Goal: Transaction & Acquisition: Purchase product/service

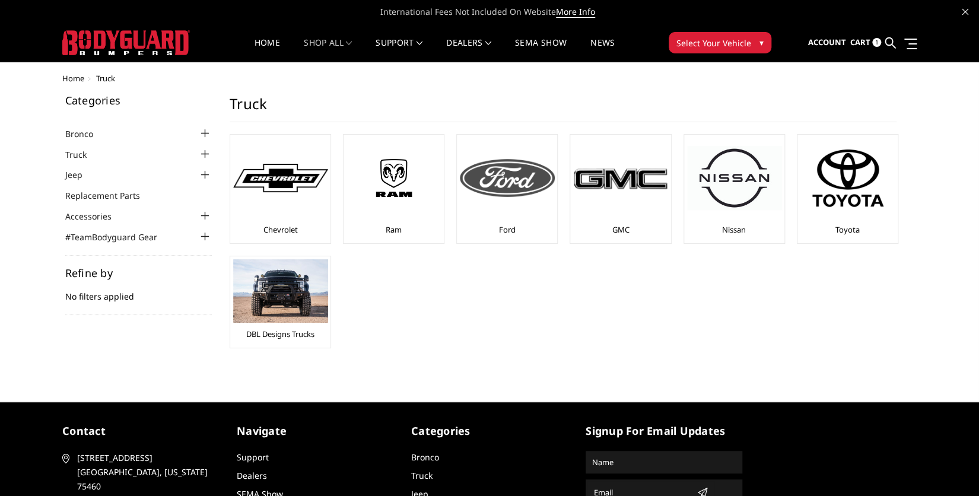
click at [509, 188] on img at bounding box center [507, 178] width 95 height 38
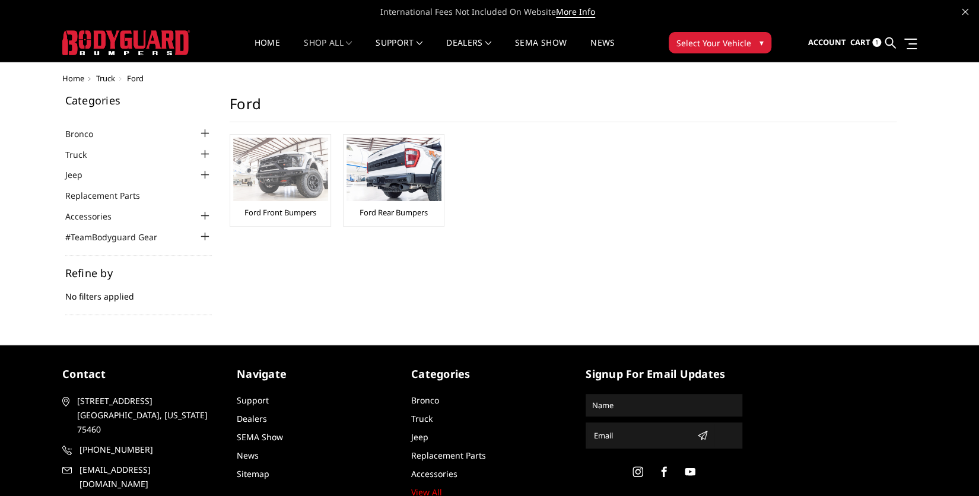
click at [293, 173] on img at bounding box center [280, 169] width 95 height 63
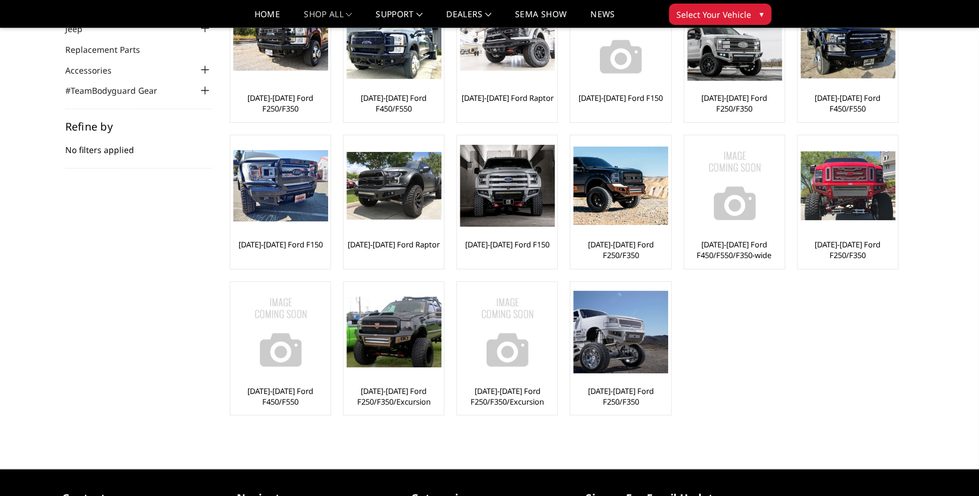
scroll to position [51, 0]
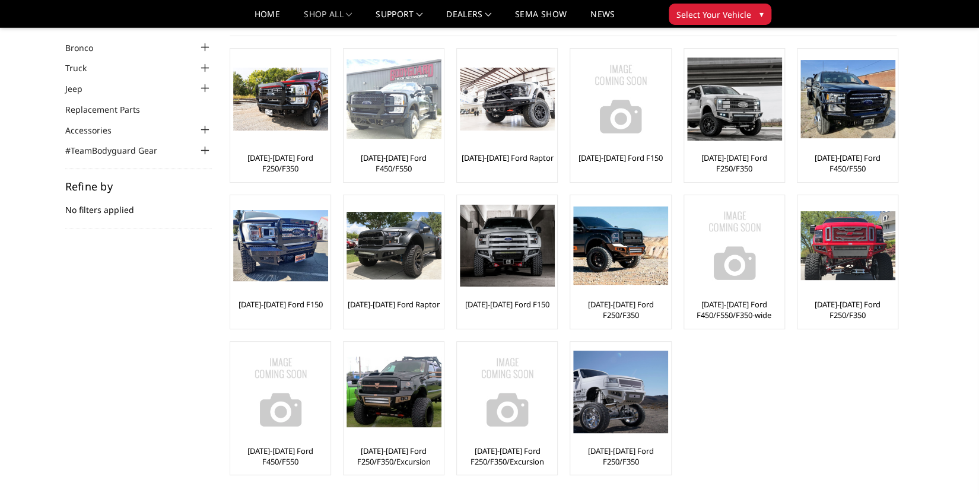
click at [395, 103] on img at bounding box center [394, 99] width 95 height 80
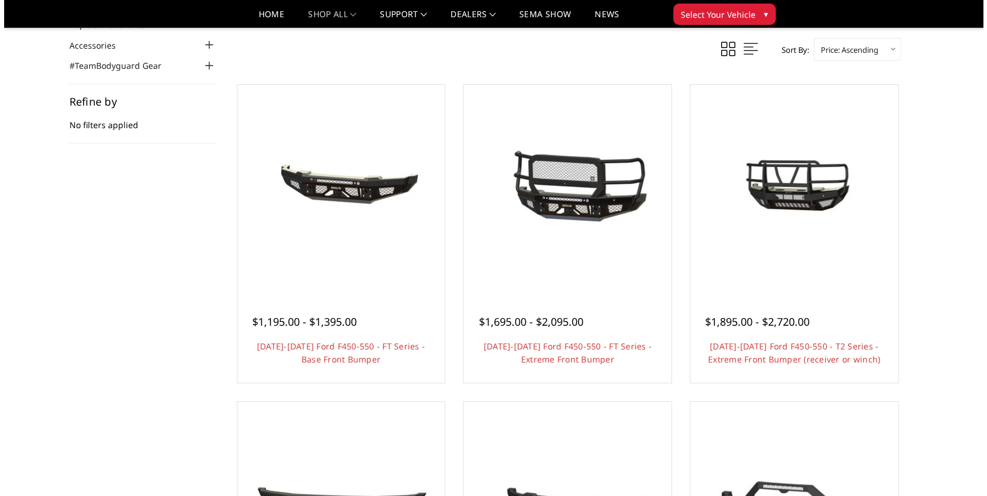
scroll to position [154, 0]
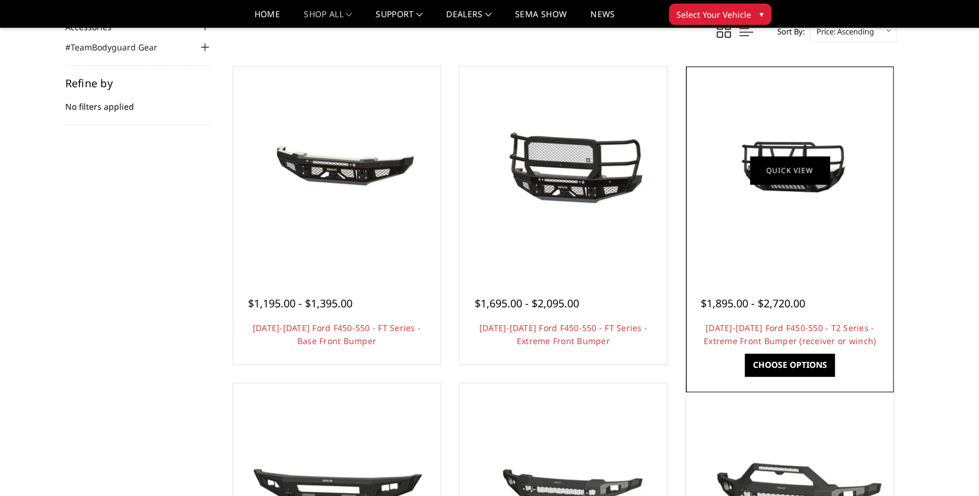
click at [782, 168] on link "Quick view" at bounding box center [790, 170] width 80 height 28
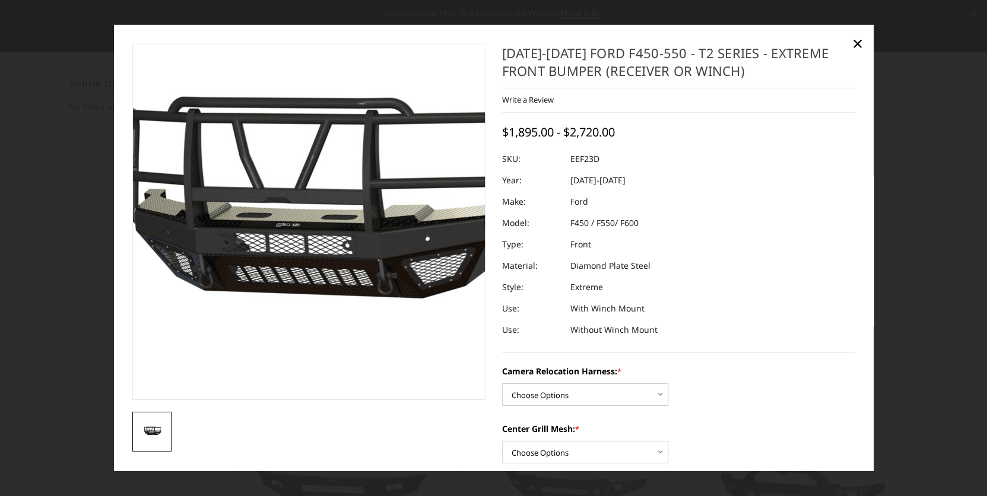
click at [303, 287] on img at bounding box center [312, 210] width 760 height 424
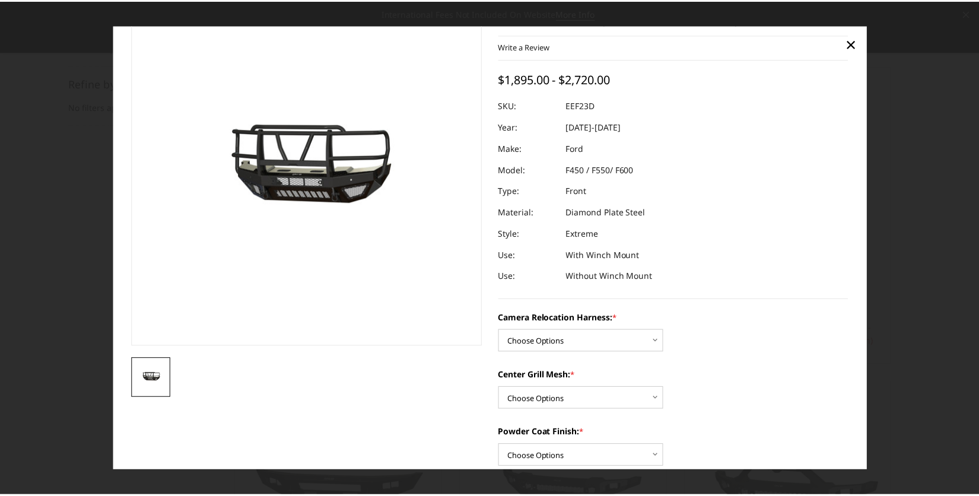
scroll to position [51, 0]
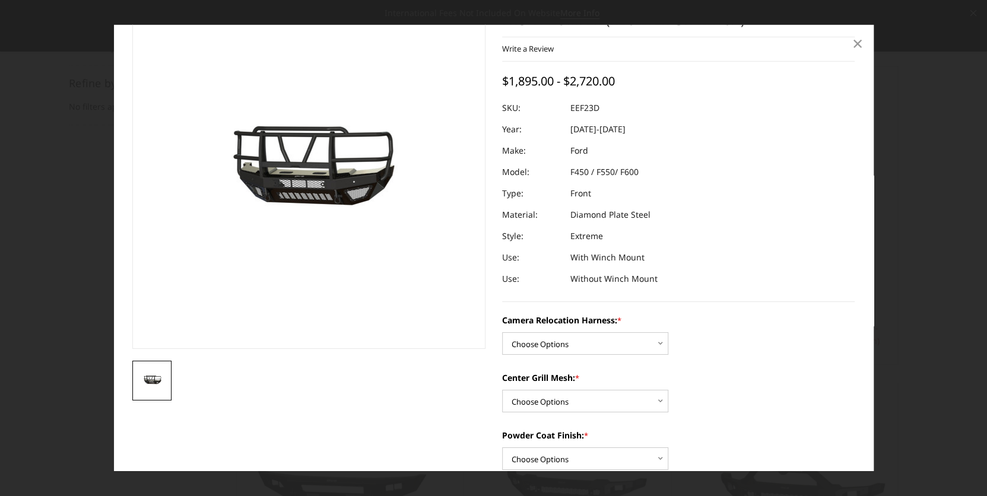
click at [850, 46] on link "×" at bounding box center [857, 42] width 19 height 19
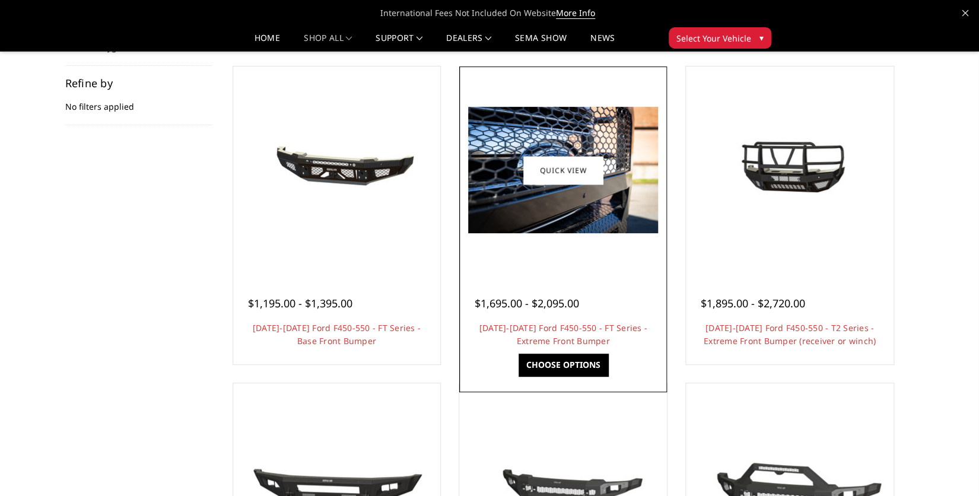
click at [558, 200] on img at bounding box center [563, 170] width 190 height 126
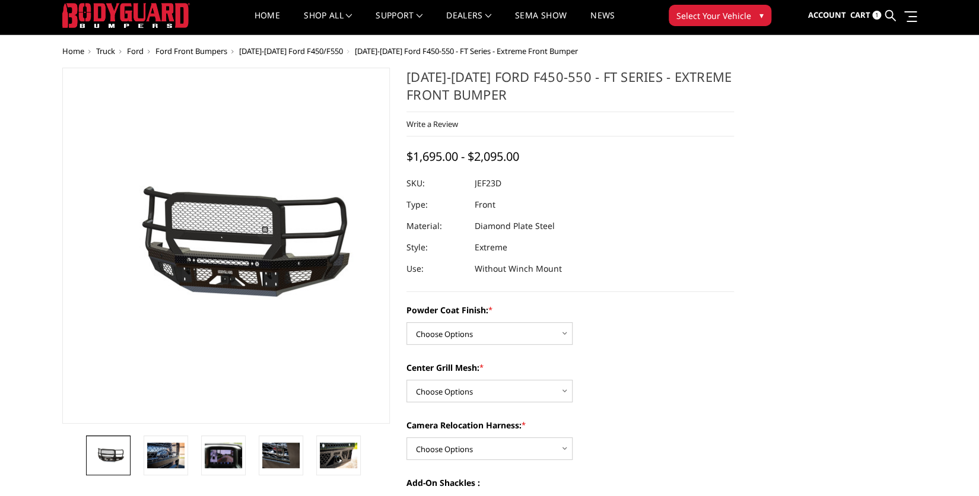
scroll to position [51, 0]
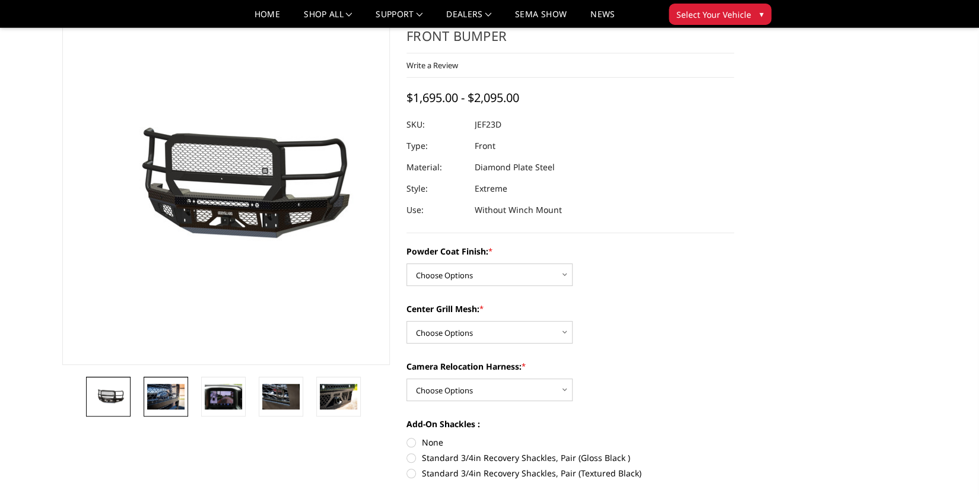
click at [161, 396] on img at bounding box center [165, 396] width 37 height 25
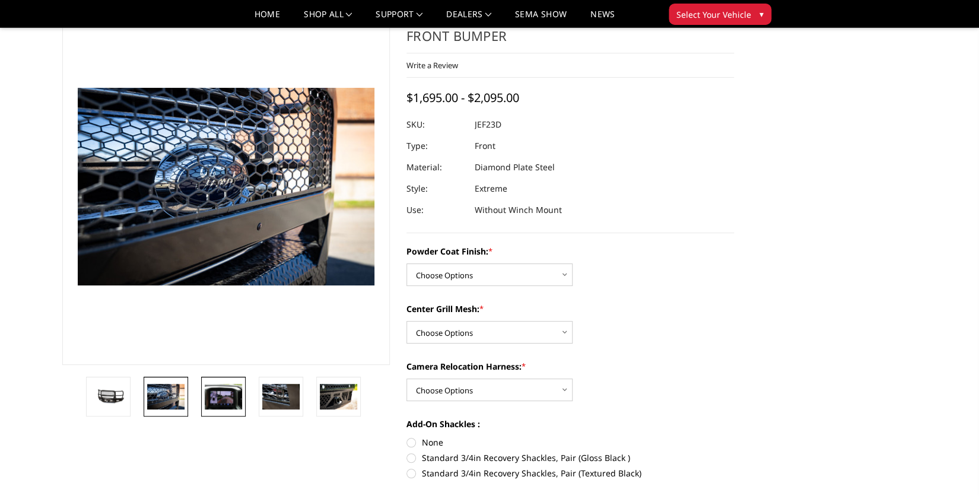
click at [218, 399] on img at bounding box center [223, 396] width 37 height 25
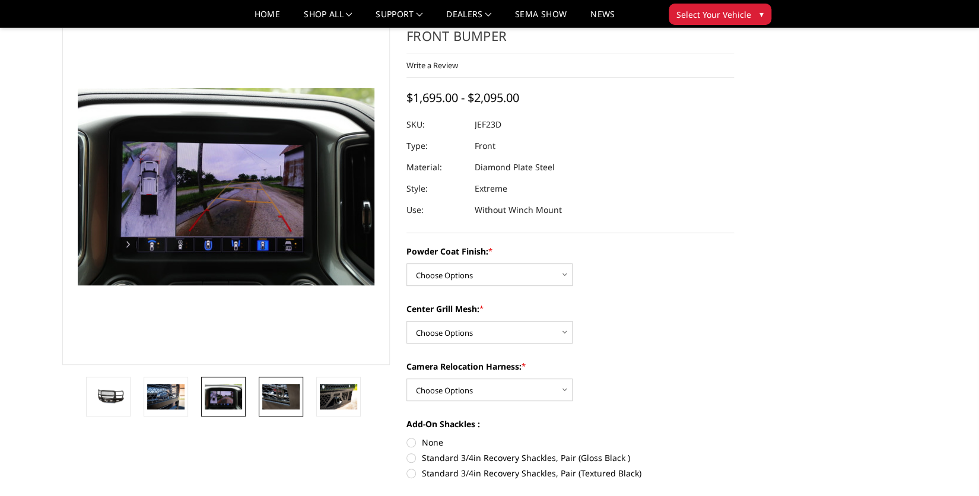
click at [269, 399] on img at bounding box center [280, 396] width 37 height 25
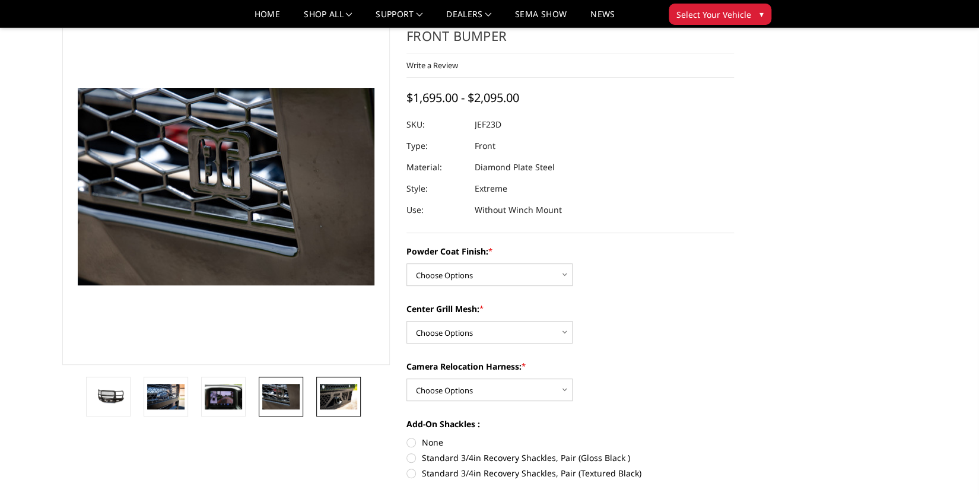
click at [329, 396] on img at bounding box center [338, 396] width 37 height 25
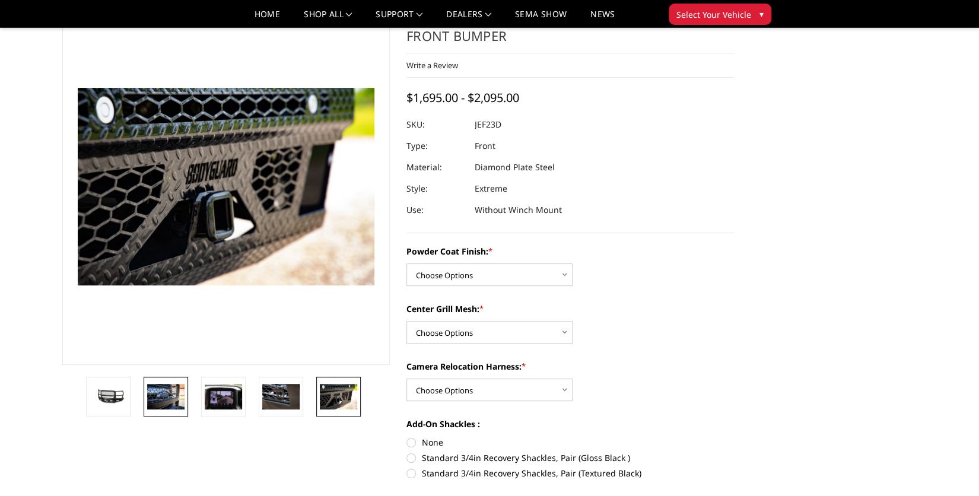
click at [158, 396] on img at bounding box center [165, 396] width 37 height 25
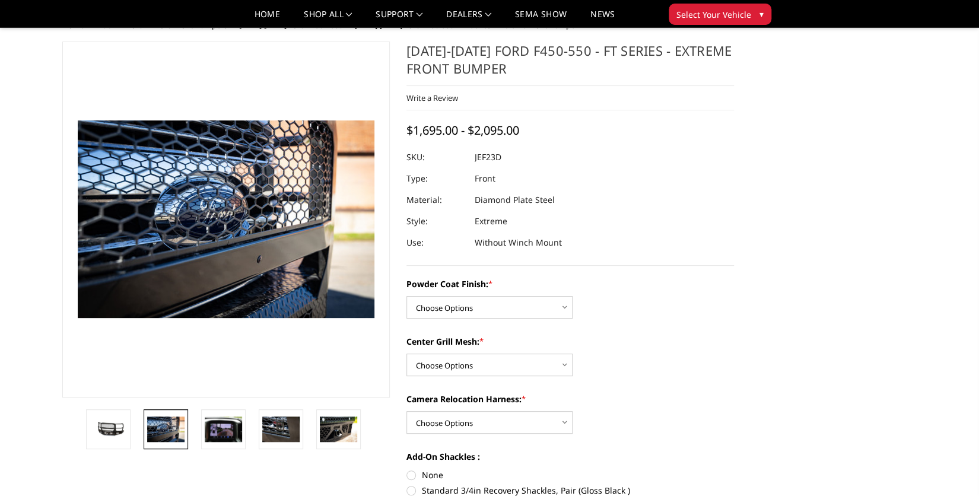
scroll to position [0, 0]
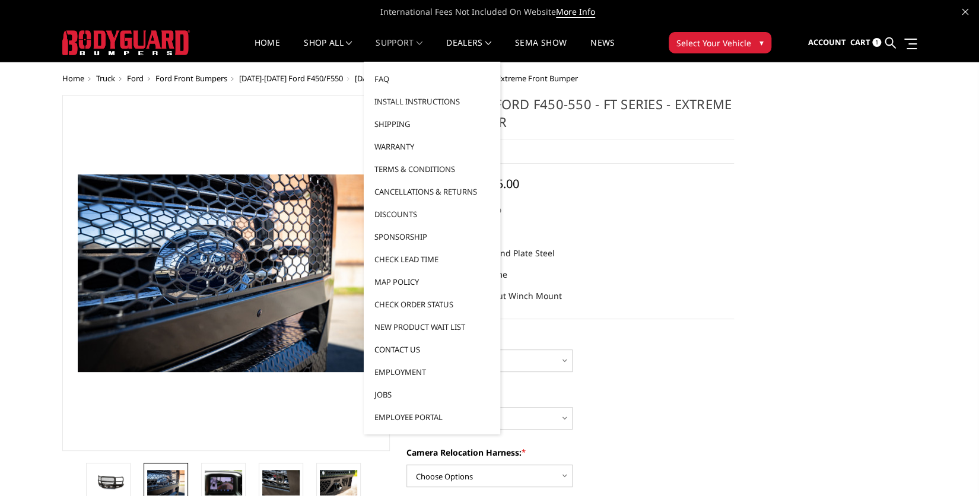
click at [385, 350] on link "Contact Us" at bounding box center [432, 349] width 127 height 23
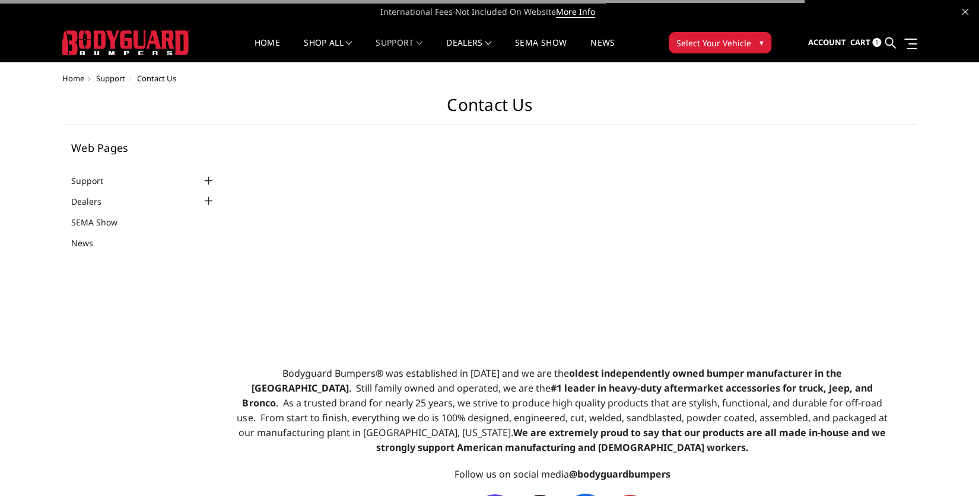
select select "US"
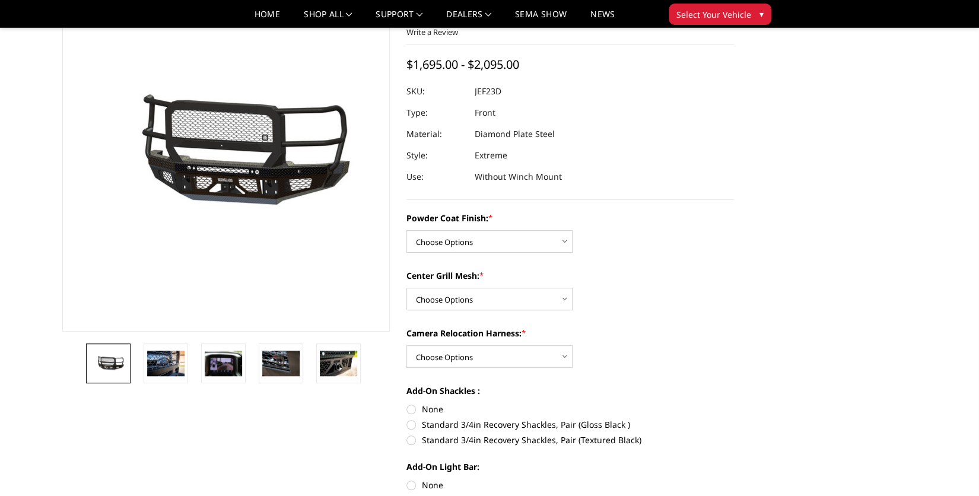
scroll to position [103, 0]
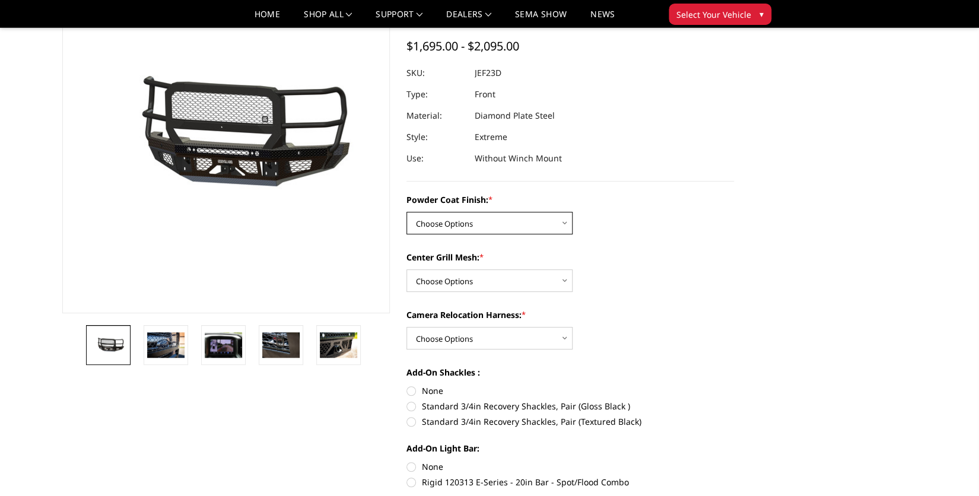
click at [563, 221] on select "Choose Options Bare Metal Gloss Black Powder Coat Textured Black Powder Coat" at bounding box center [489, 223] width 166 height 23
click at [567, 281] on select "Choose Options WITH Expanded Metal in Center Grill WITHOUT Expanded Metal in Ce…" at bounding box center [489, 280] width 166 height 23
click at [519, 279] on select "Choose Options WITH Expanded Metal in Center Grill WITHOUT Expanded Metal in Ce…" at bounding box center [489, 280] width 166 height 23
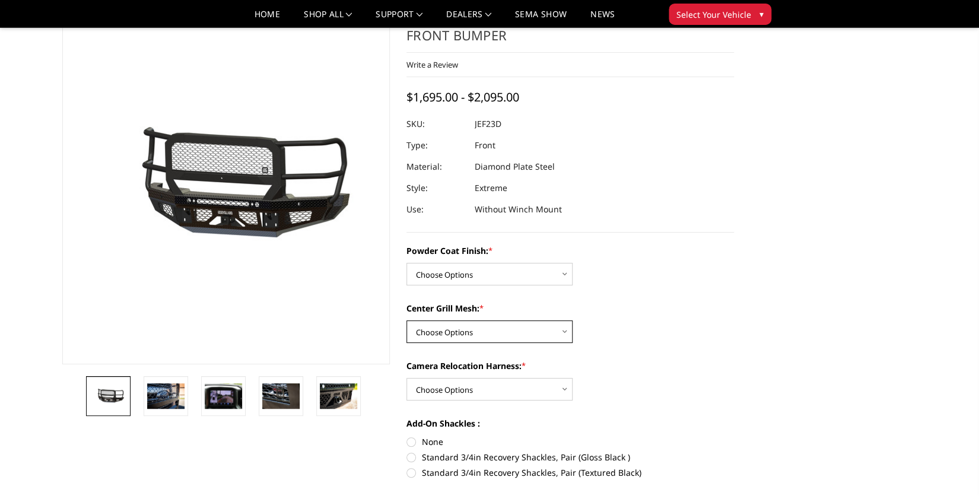
scroll to position [51, 0]
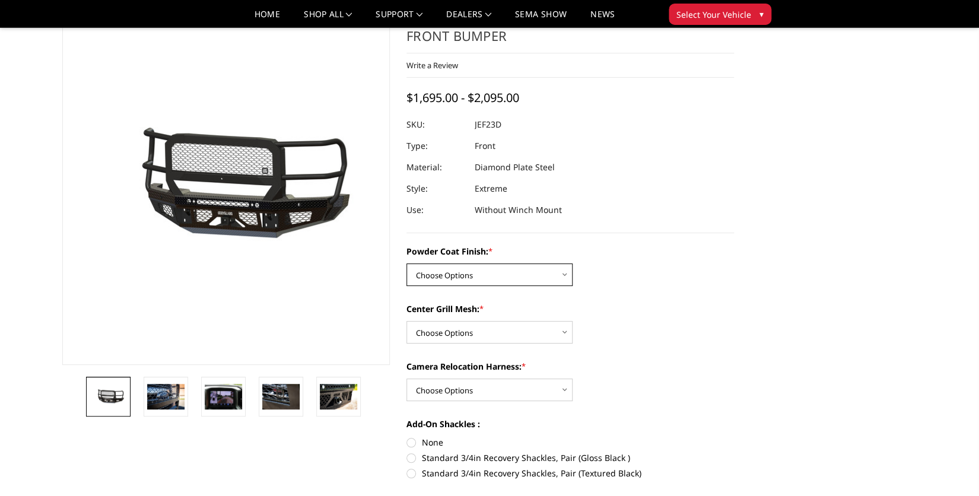
click at [567, 277] on select "Choose Options Bare Metal Gloss Black Powder Coat Textured Black Powder Coat" at bounding box center [489, 274] width 166 height 23
select select "3271"
click at [406, 263] on select "Choose Options Bare Metal Gloss Black Powder Coat Textured Black Powder Coat" at bounding box center [489, 274] width 166 height 23
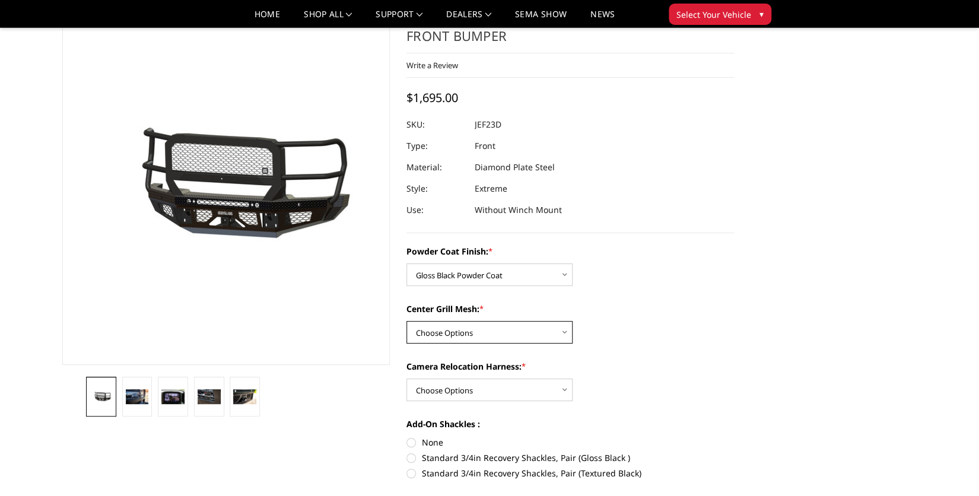
click at [564, 332] on select "Choose Options WITH Expanded Metal in Center Grill WITHOUT Expanded Metal in Ce…" at bounding box center [489, 332] width 166 height 23
select select "3273"
click at [406, 321] on select "Choose Options WITH Expanded Metal in Center Grill WITHOUT Expanded Metal in Ce…" at bounding box center [489, 332] width 166 height 23
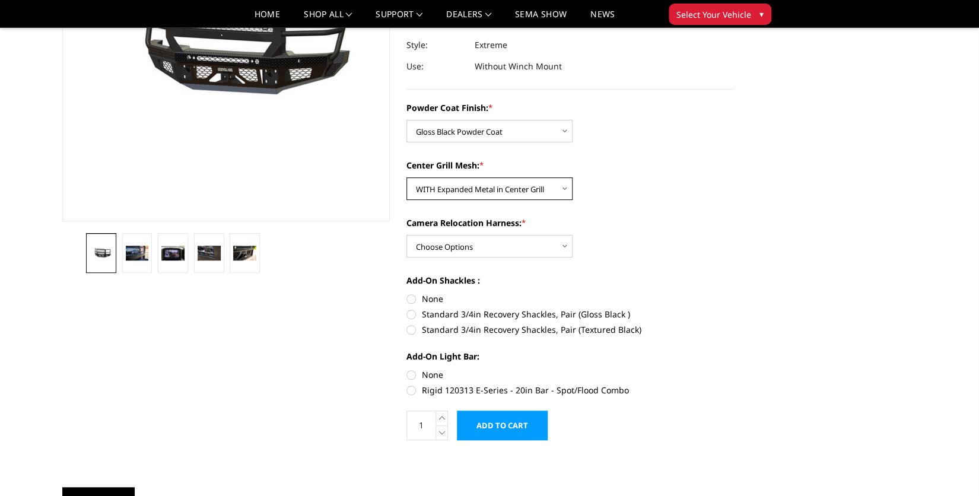
scroll to position [206, 0]
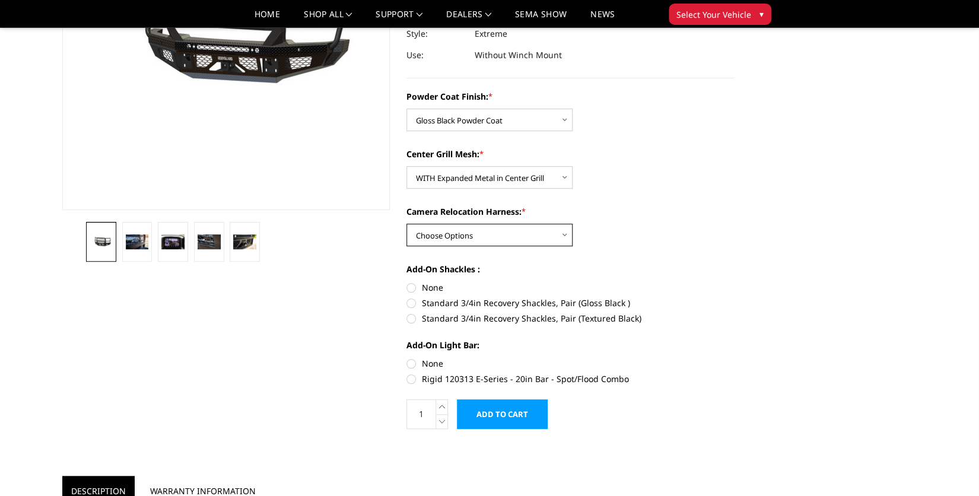
click at [567, 233] on select "Choose Options WITH Camera Relocation Harness WITHOUT Camera Relocation Harness" at bounding box center [489, 235] width 166 height 23
select select "3275"
click at [406, 224] on select "Choose Options WITH Camera Relocation Harness WITHOUT Camera Relocation Harness" at bounding box center [489, 235] width 166 height 23
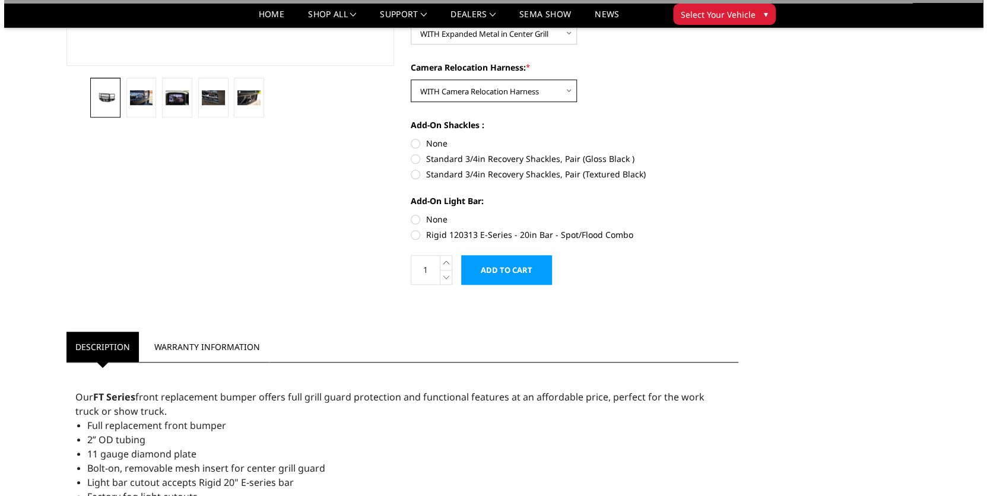
scroll to position [361, 0]
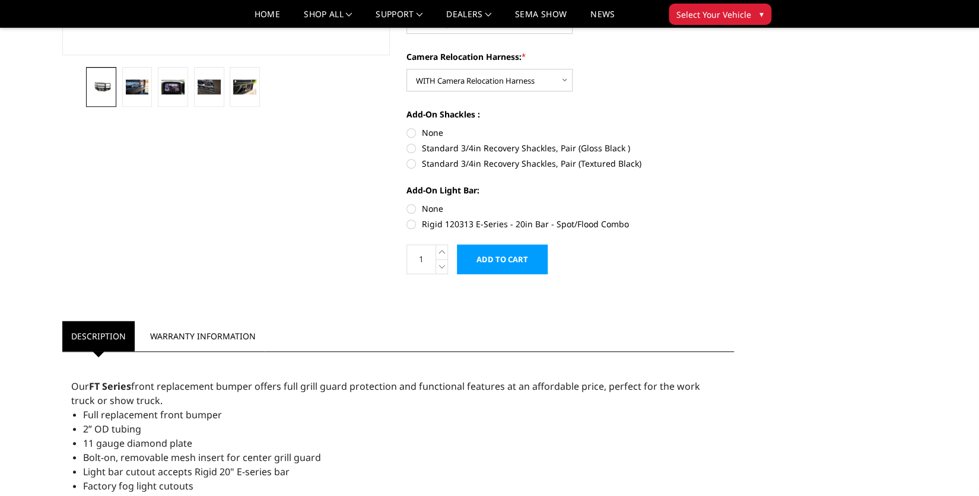
click at [512, 256] on input "Add to Cart" at bounding box center [502, 259] width 91 height 30
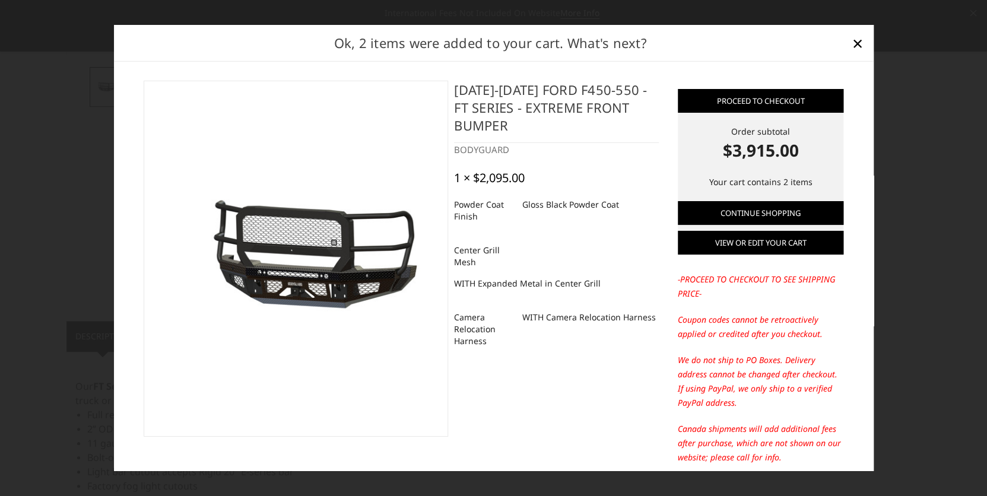
click at [748, 240] on link "View or edit your cart" at bounding box center [761, 243] width 166 height 24
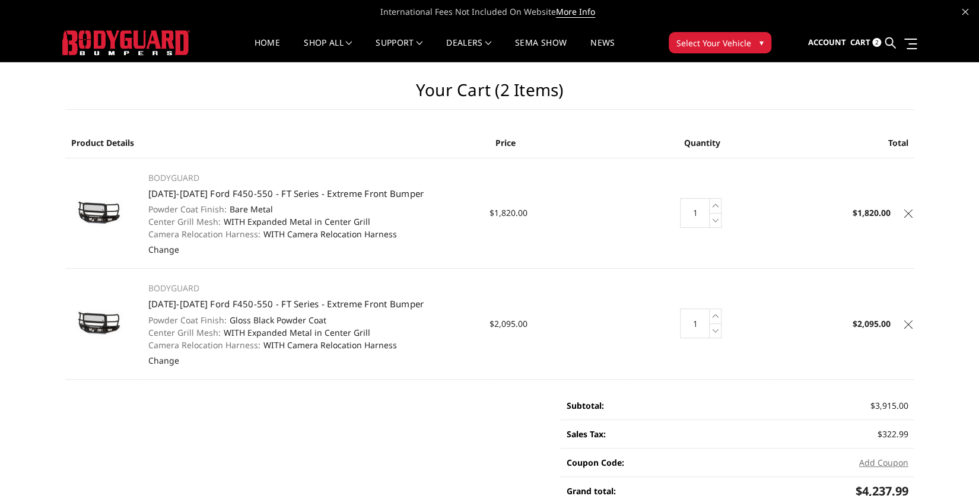
click at [909, 212] on icon at bounding box center [908, 213] width 8 height 8
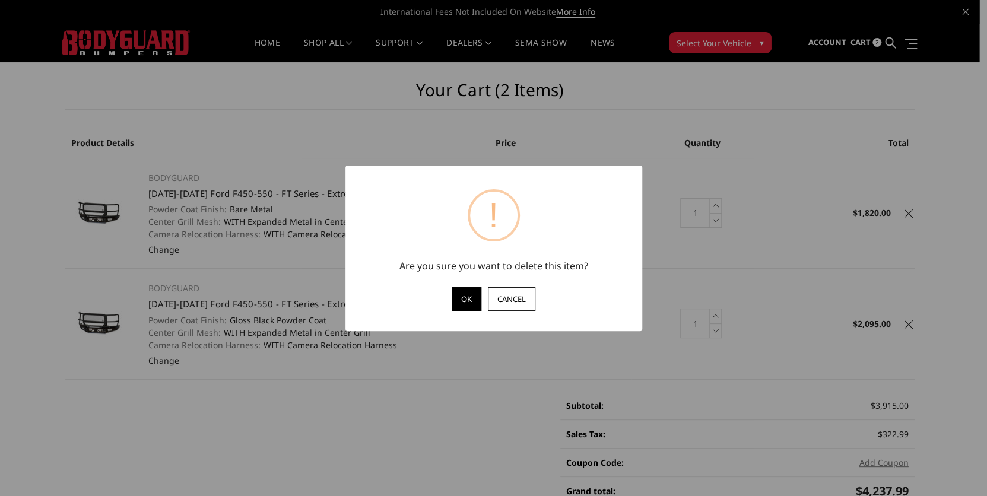
click at [471, 302] on button "OK" at bounding box center [467, 299] width 30 height 24
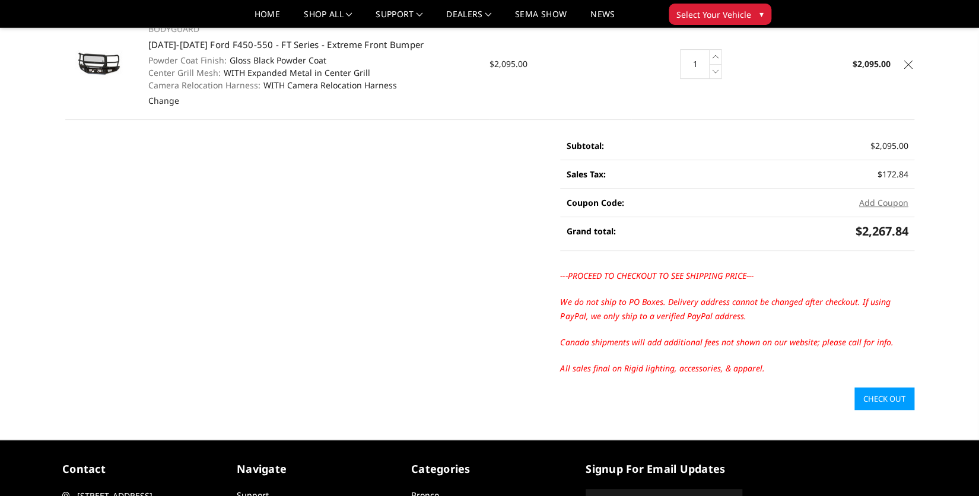
scroll to position [154, 0]
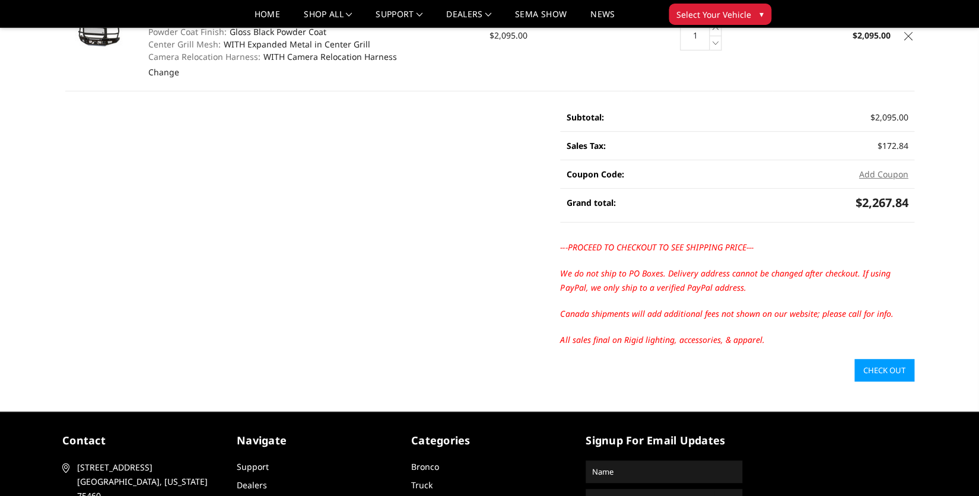
click at [882, 367] on link "Check out" at bounding box center [885, 370] width 60 height 23
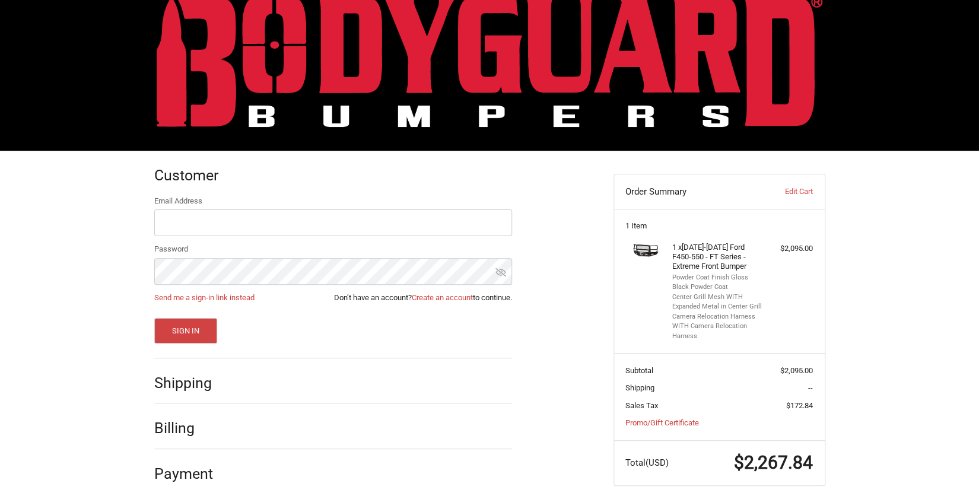
scroll to position [39, 0]
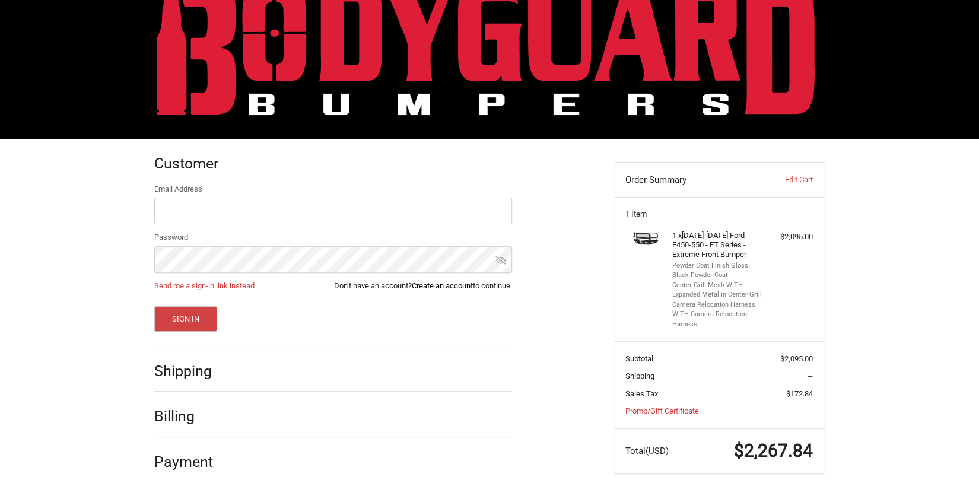
click at [440, 285] on link "Create an account" at bounding box center [442, 285] width 61 height 9
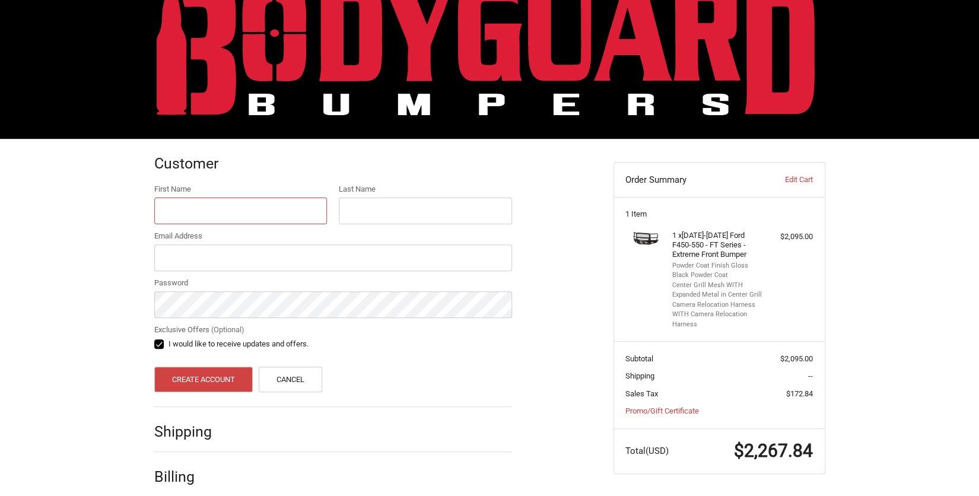
click at [249, 220] on input "First Name" at bounding box center [240, 211] width 173 height 27
type input "Shawn"
type input "Christenson"
type input "1094 West River Rd, PO Box 1164"
click at [154, 344] on label "I would like to receive updates and offers." at bounding box center [333, 343] width 358 height 9
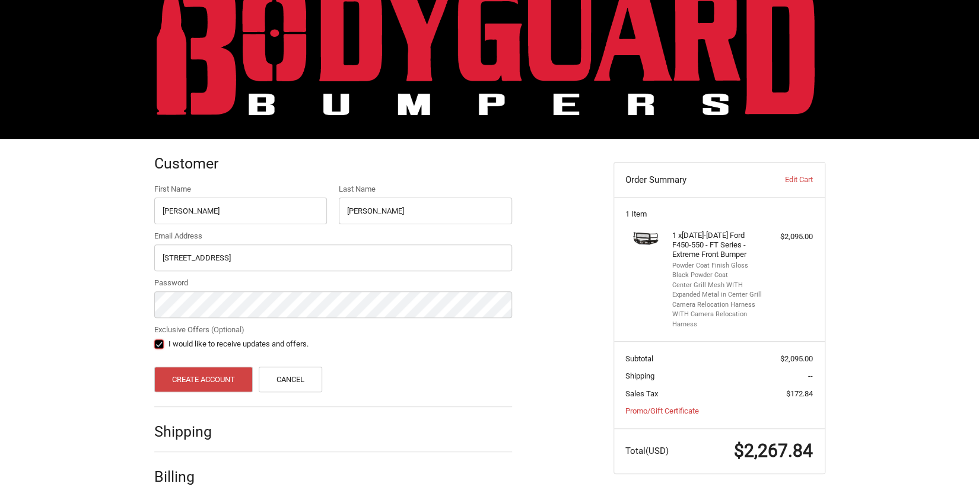
click at [154, 339] on input "I would like to receive updates and offers." at bounding box center [154, 338] width 1 height 1
checkbox input "false"
click at [196, 387] on button "Create Account" at bounding box center [203, 380] width 99 height 26
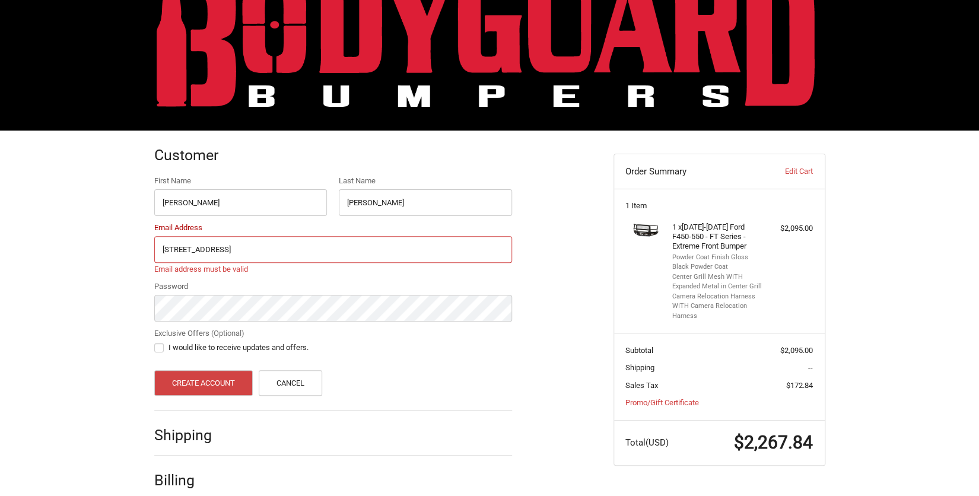
drag, startPoint x: 238, startPoint y: 246, endPoint x: 105, endPoint y: 249, distance: 133.0
click at [105, 249] on div "Customer First Name Shawn Last Name Christenson Email Address 1094 West River R…" at bounding box center [489, 344] width 979 height 427
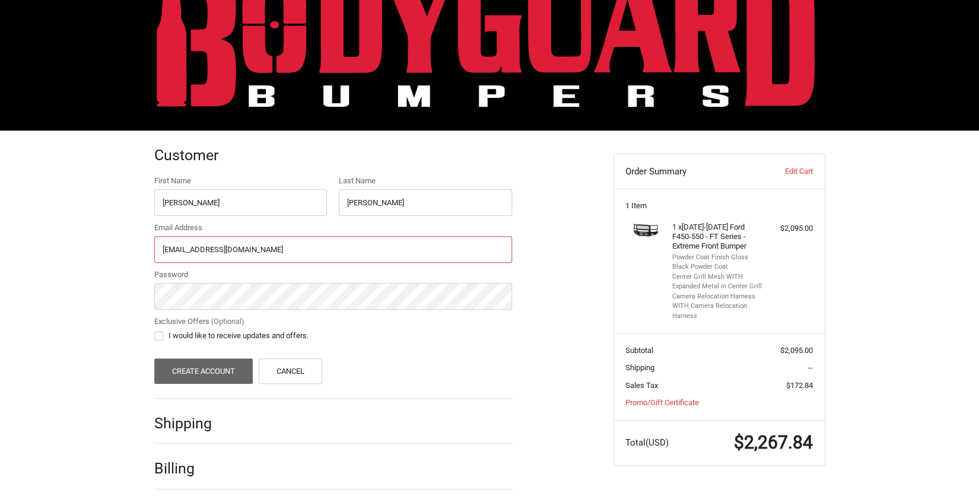
type input "rsnake@rtconnect.net"
click at [201, 371] on button "Create Account" at bounding box center [203, 371] width 99 height 26
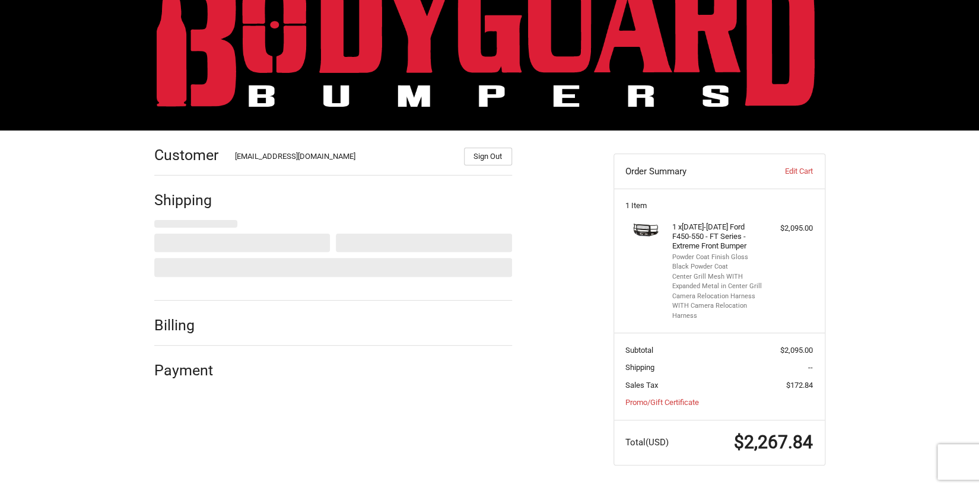
select select "US"
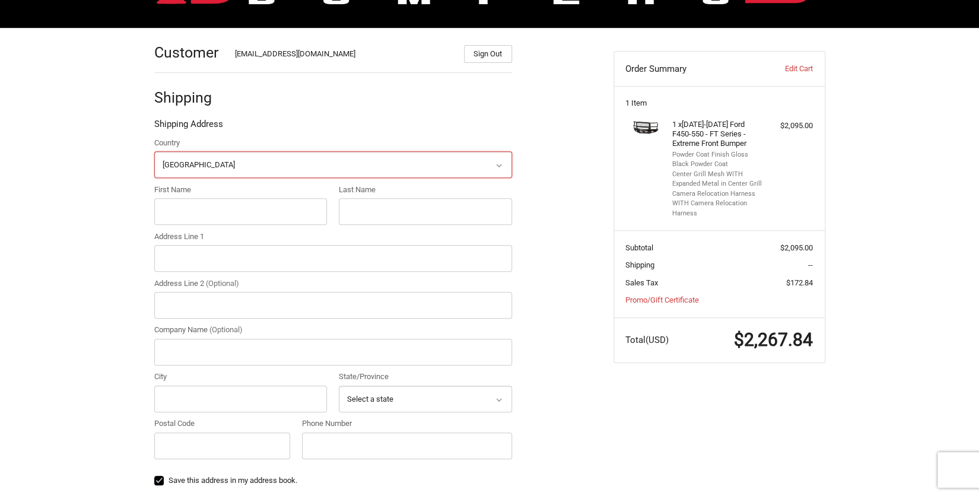
scroll to position [175, 0]
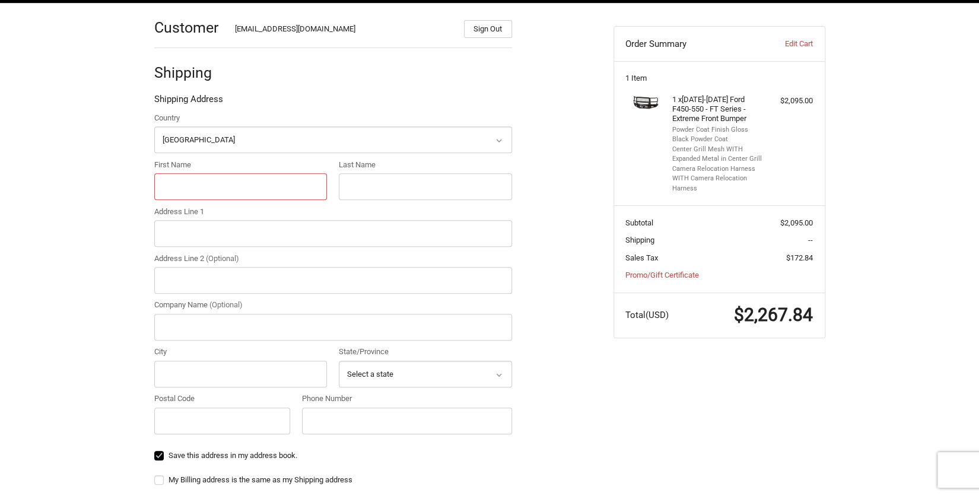
click at [204, 193] on input "First Name" at bounding box center [240, 186] width 173 height 27
type input "Shawn"
type input "Christenson"
type input "1094 West River Rd, PO Box 1164"
type input "WORLAND"
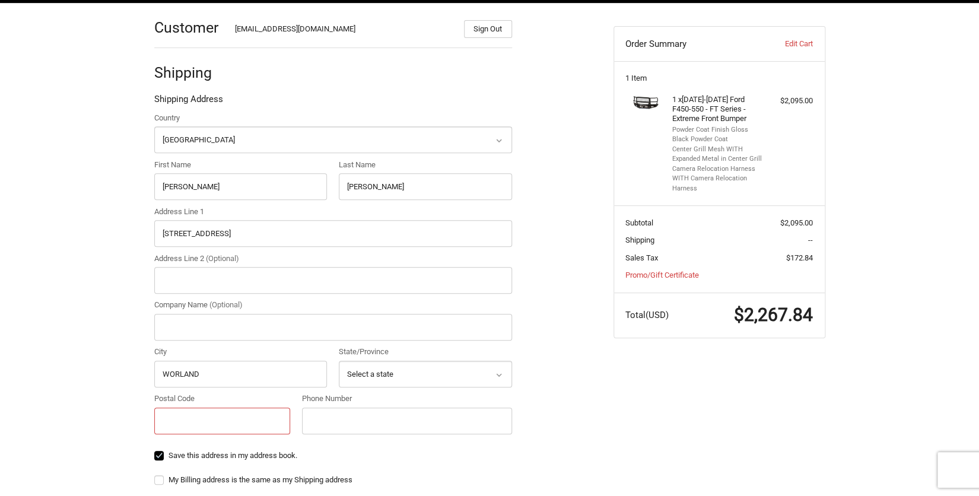
type input "82401"
type input "13073884571"
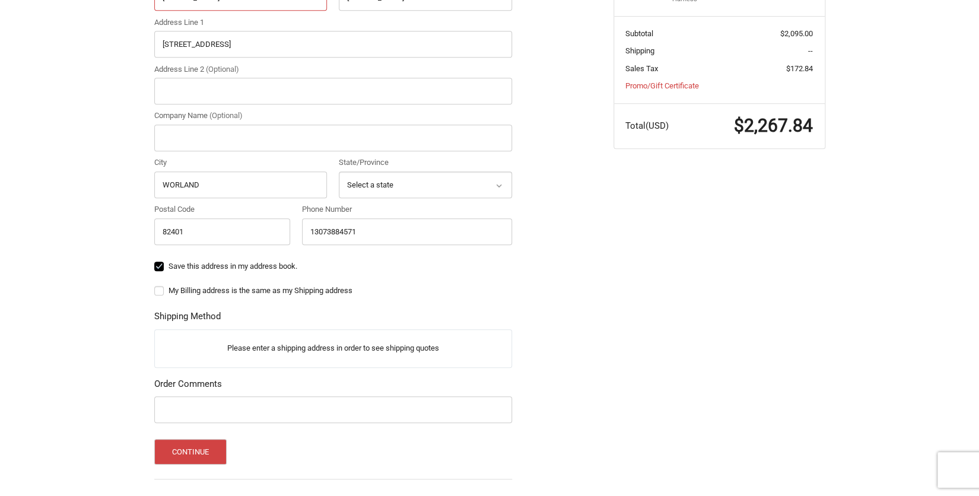
scroll to position [382, 0]
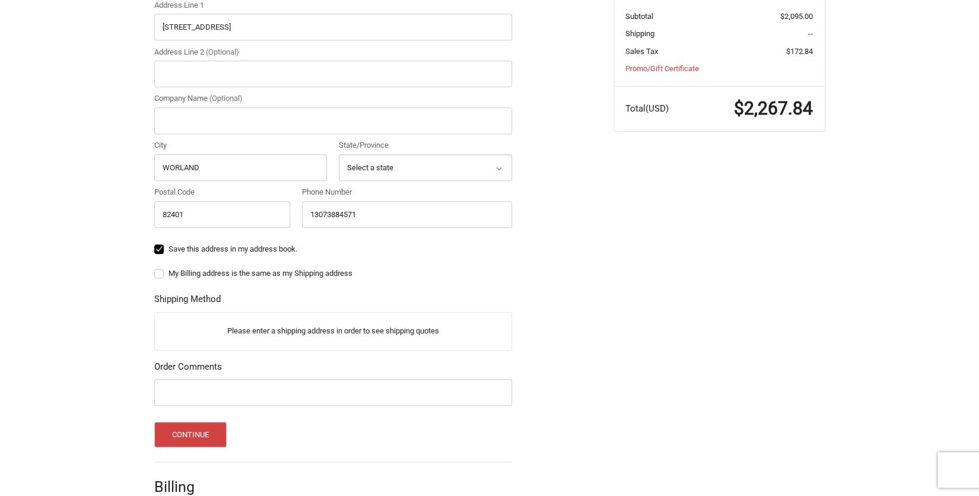
click at [158, 275] on label "My Billing address is the same as my Shipping address" at bounding box center [333, 273] width 358 height 9
click at [155, 268] on input "My Billing address is the same as my Shipping address" at bounding box center [154, 268] width 1 height 1
click at [158, 275] on label "My Billing address is the same as my Shipping address" at bounding box center [333, 273] width 358 height 9
click at [155, 268] on input "My Billing address is the same as my Shipping address" at bounding box center [154, 268] width 1 height 1
checkbox input "false"
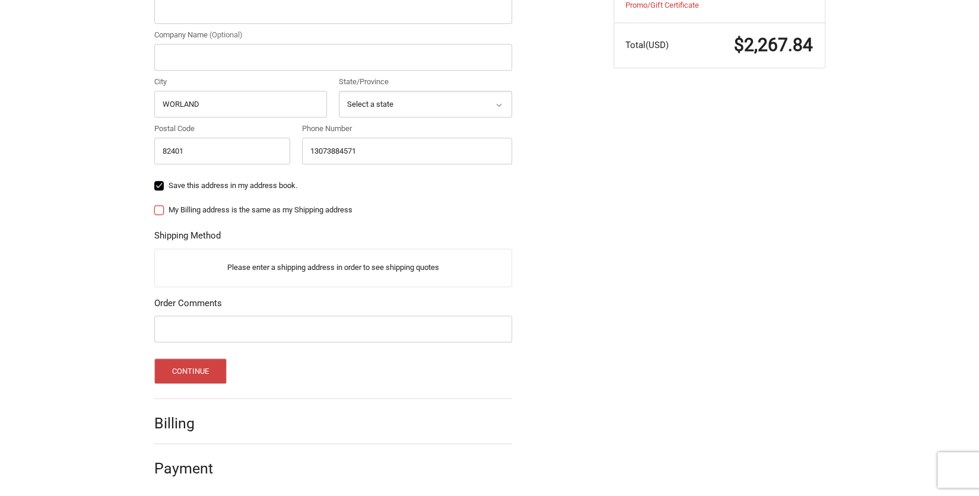
scroll to position [448, 0]
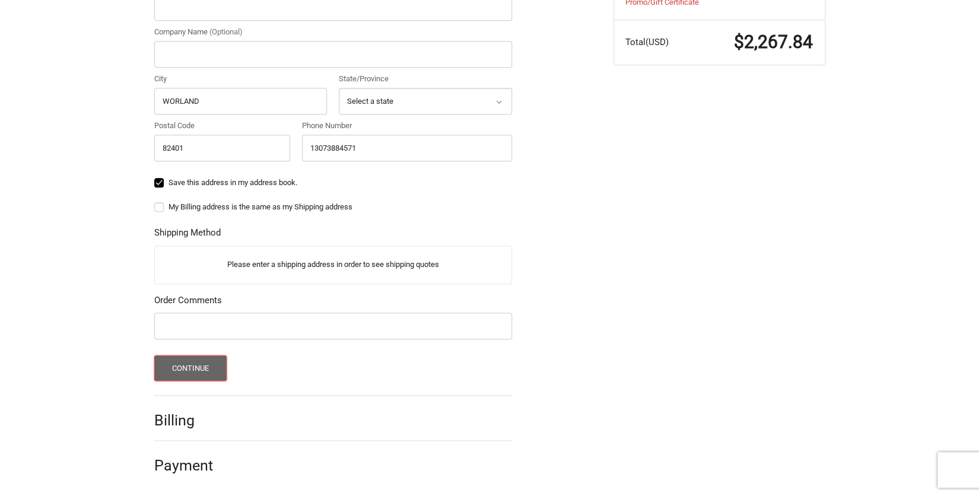
click at [183, 368] on button "Continue" at bounding box center [190, 368] width 73 height 26
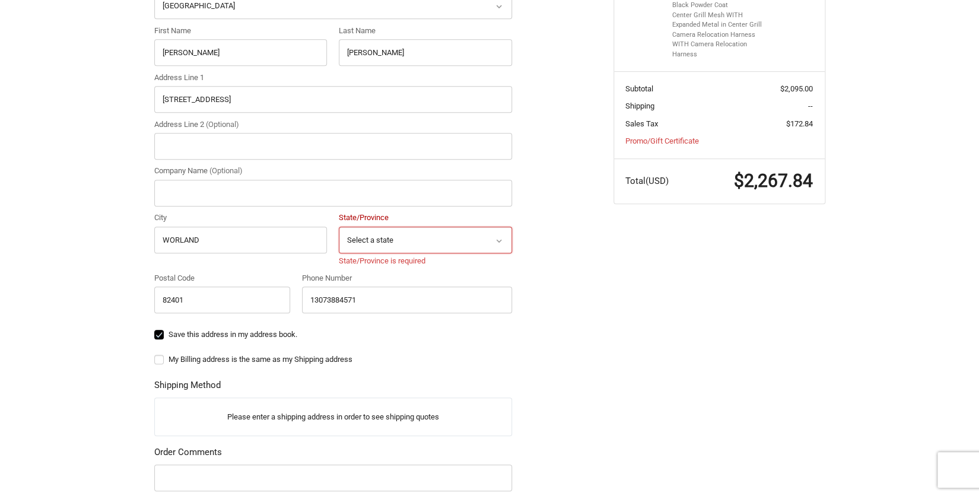
scroll to position [300, 0]
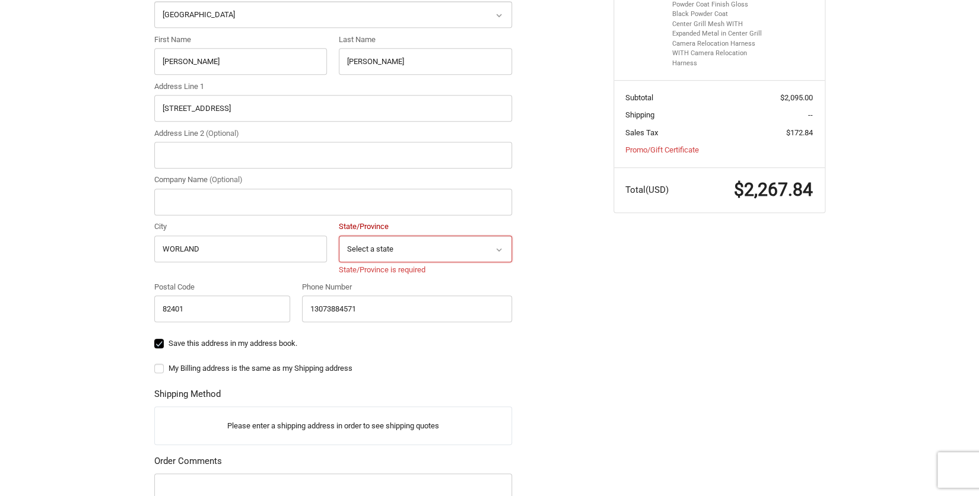
click at [500, 249] on icon at bounding box center [498, 250] width 5 height 4
click at [495, 247] on icon at bounding box center [499, 249] width 11 height 11
click at [497, 252] on icon at bounding box center [499, 249] width 11 height 11
click at [386, 252] on select "Select a state Alabama Alaska American Samoa Arizona Arkansas Armed Forces Amer…" at bounding box center [425, 249] width 173 height 27
select select "WY"
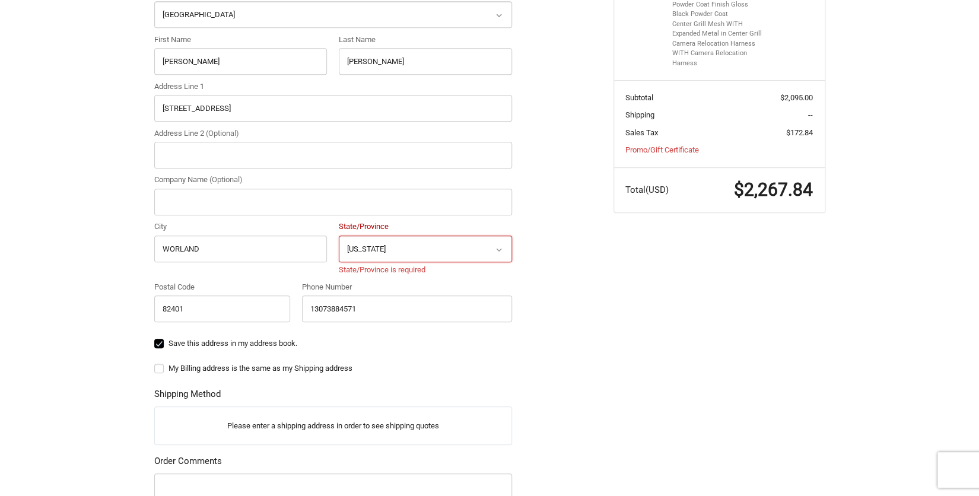
click at [339, 236] on select "Select a state Alabama Alaska American Samoa Arizona Arkansas Armed Forces Amer…" at bounding box center [425, 249] width 173 height 27
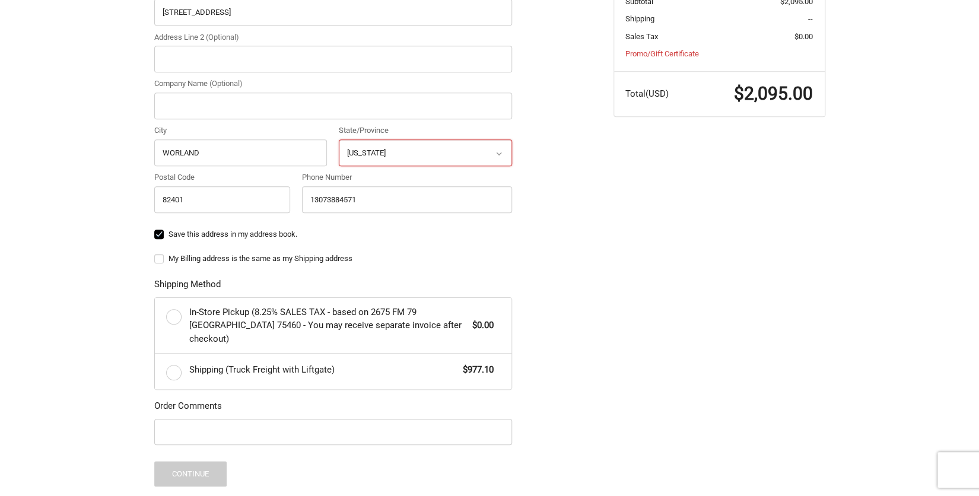
scroll to position [386, 0]
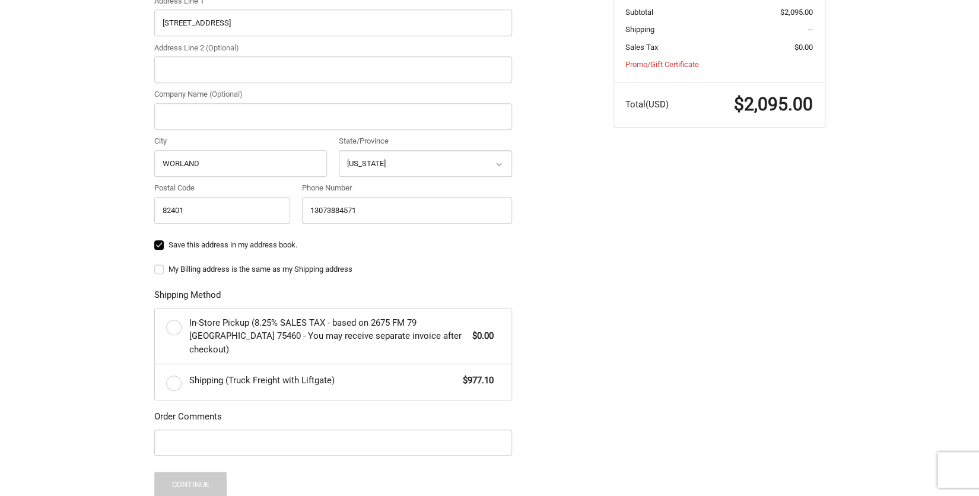
click at [498, 165] on icon at bounding box center [499, 164] width 11 height 11
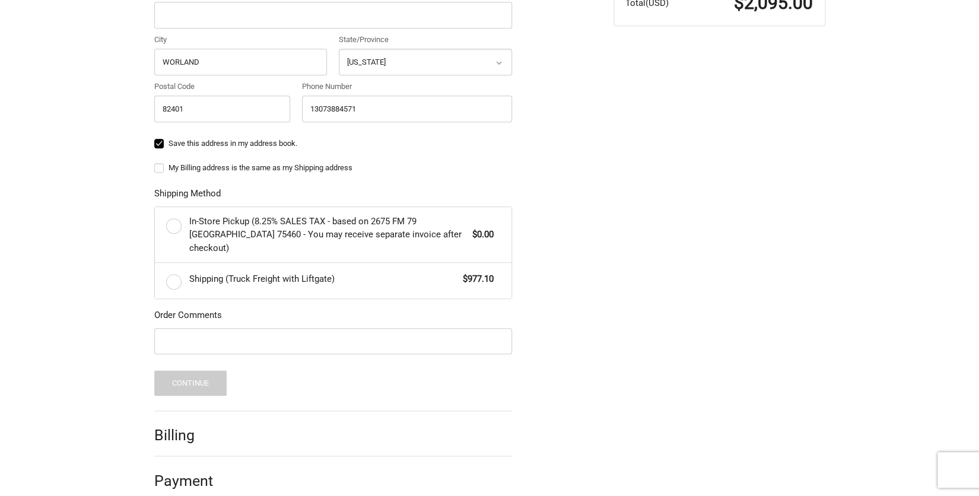
scroll to position [489, 0]
click at [170, 424] on h2 "Billing" at bounding box center [188, 433] width 69 height 18
click at [208, 424] on h2 "Billing" at bounding box center [188, 433] width 69 height 18
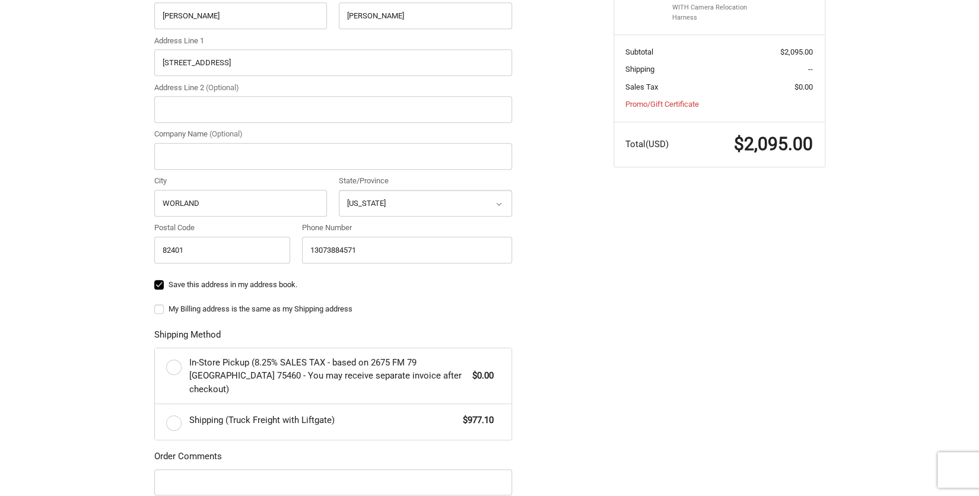
scroll to position [334, 0]
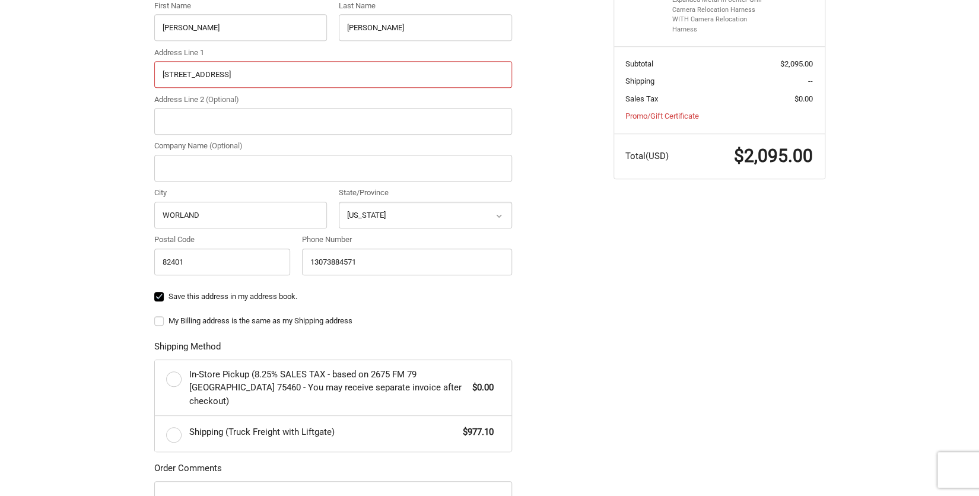
drag, startPoint x: 282, startPoint y: 72, endPoint x: 234, endPoint y: 72, distance: 48.7
click at [234, 72] on input "1094 West River Rd, PO Box 1164" at bounding box center [333, 74] width 358 height 27
click at [231, 72] on input "1094 West River Rd, PO Box 1164" at bounding box center [333, 74] width 358 height 27
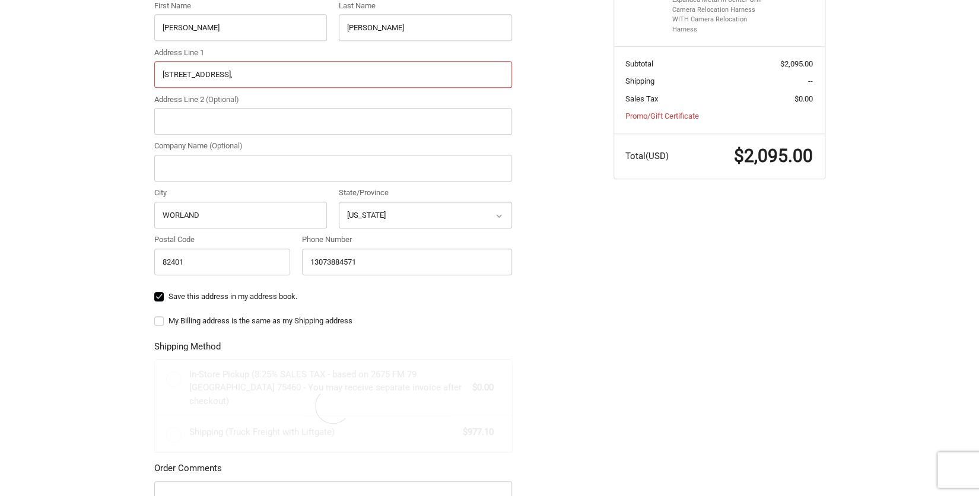
click at [269, 74] on input "1094 West River RdPO Box 1164," at bounding box center [333, 74] width 358 height 27
click at [275, 74] on input "1094 West River RdPO Box 1164," at bounding box center [333, 74] width 358 height 27
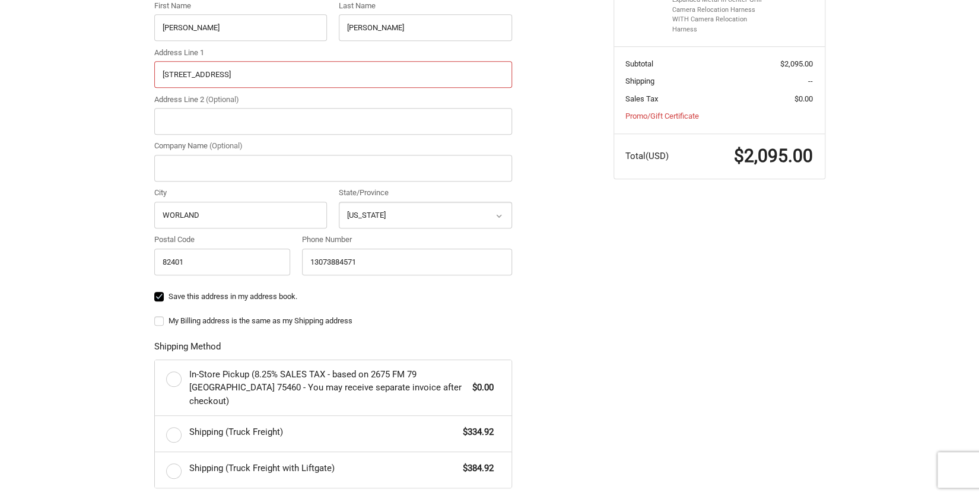
type input "1094 West River"
click at [549, 127] on ol "Customer rsnake@rtconnect.net Sign Out Shipping Shipping Address Country Select…" at bounding box center [356, 267] width 404 height 846
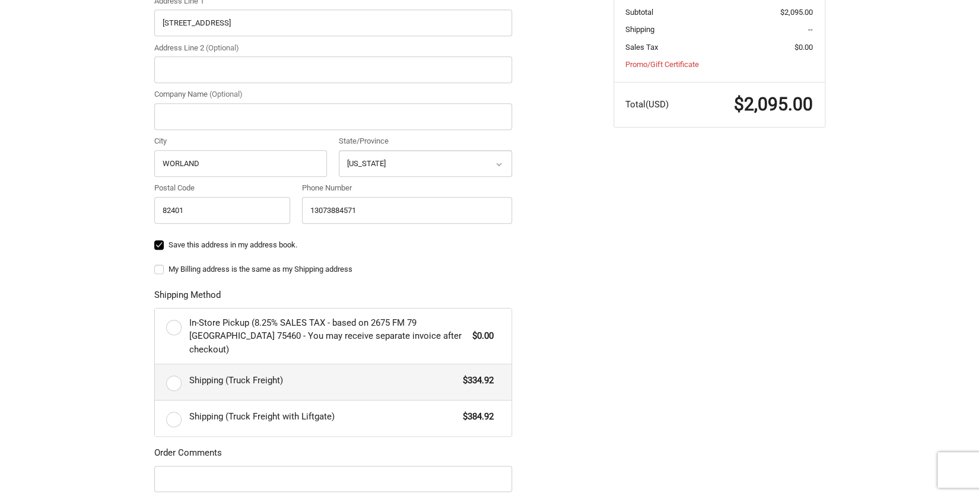
click at [171, 365] on label "Shipping (Truck Freight) $334.92" at bounding box center [333, 382] width 357 height 36
click at [155, 365] on input "Shipping (Truck Freight) $334.92" at bounding box center [155, 364] width 1 height 1
radio input "true"
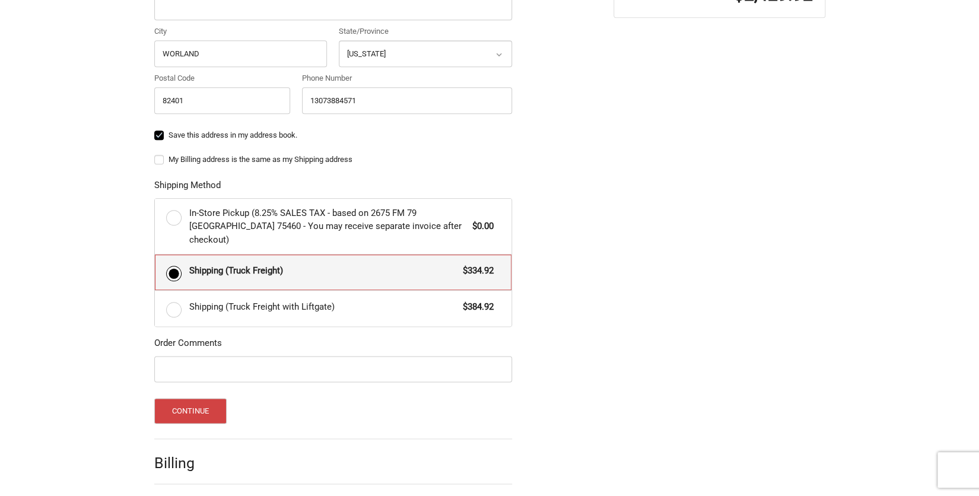
scroll to position [525, 0]
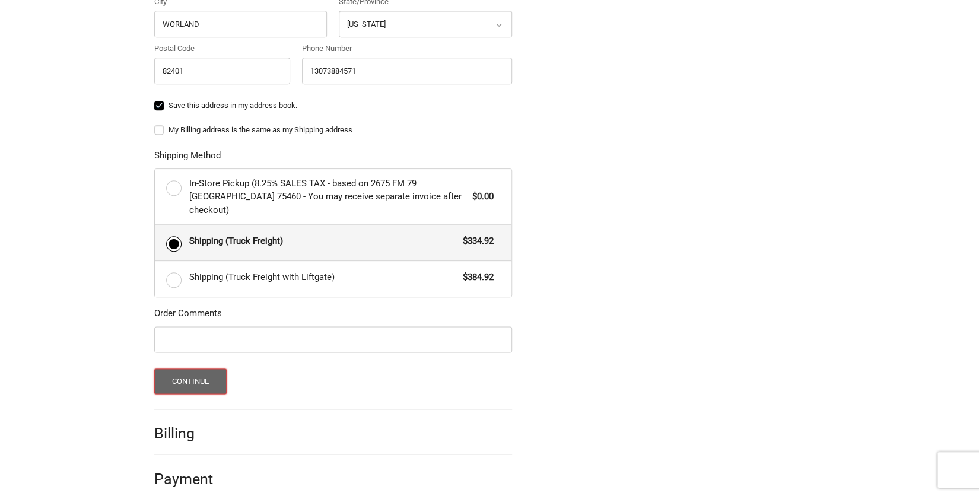
click at [184, 369] on button "Continue" at bounding box center [190, 382] width 73 height 26
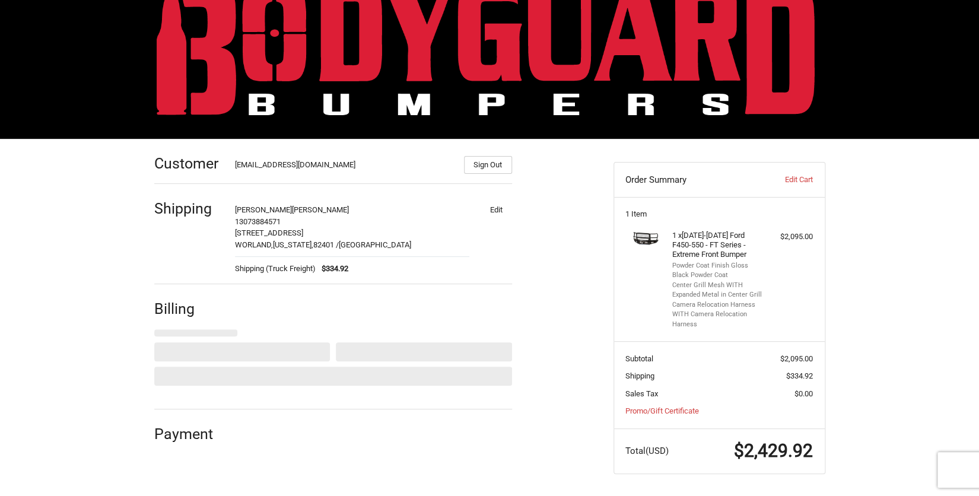
select select "US"
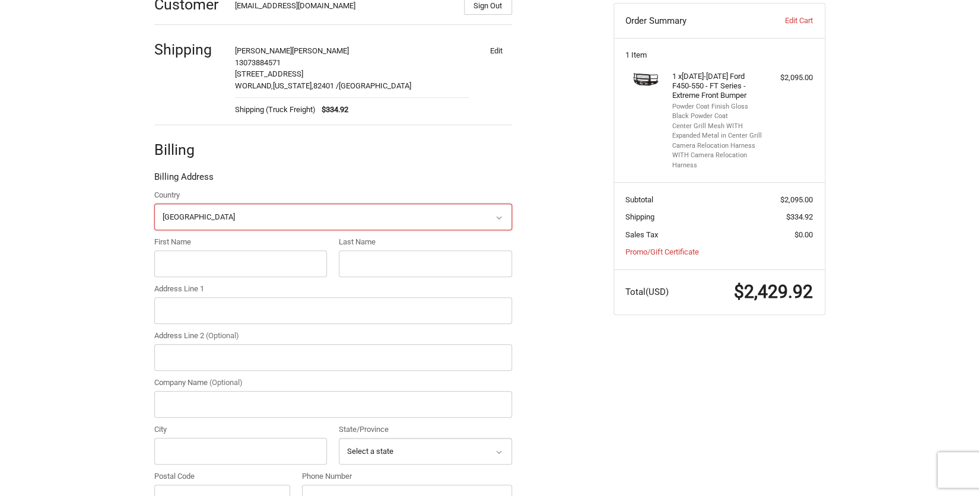
scroll to position [224, 0]
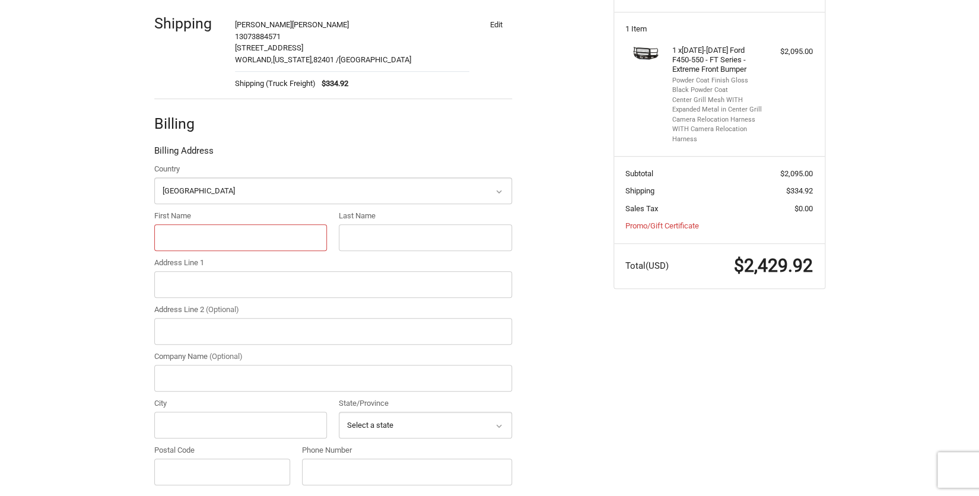
click at [268, 236] on input "First Name" at bounding box center [240, 237] width 173 height 27
type input "Shawn"
type input "Christenson"
type input "1094 West River Rd, PO Box 1164"
type input "WORLAND"
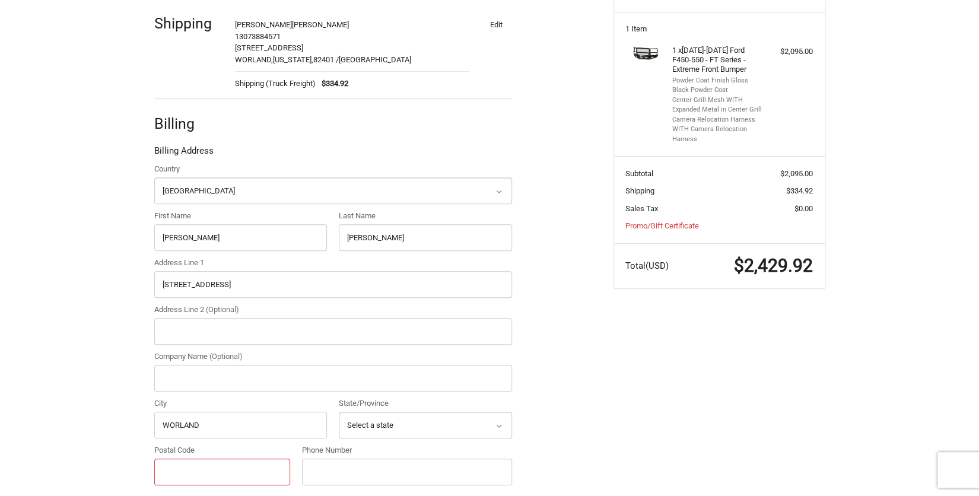
type input "82401"
type input "13073884571"
drag, startPoint x: 273, startPoint y: 284, endPoint x: 143, endPoint y: 284, distance: 130.0
click at [143, 284] on div "Customer rsnake@rtconnect.net Sign Out Shipping Shawn Christenson 13073884571 1…" at bounding box center [490, 291] width 712 height 674
type input "PO Box 1197"
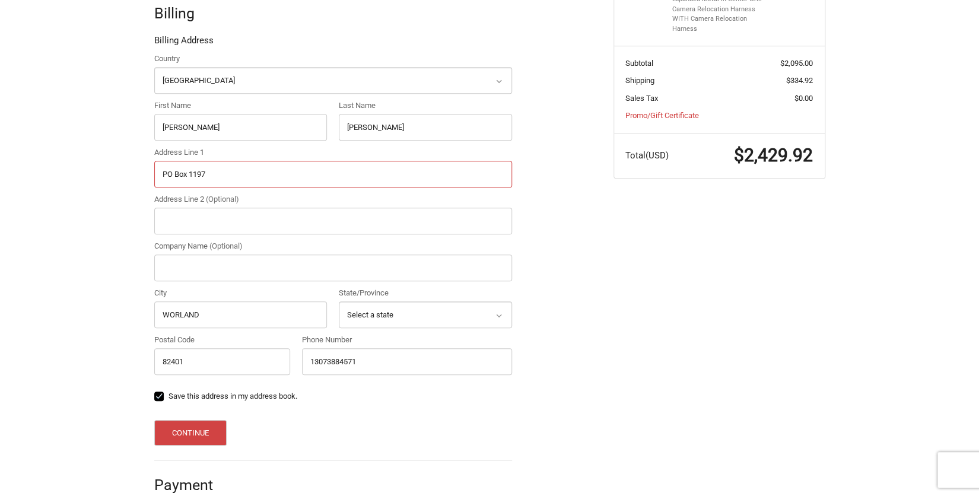
scroll to position [355, 0]
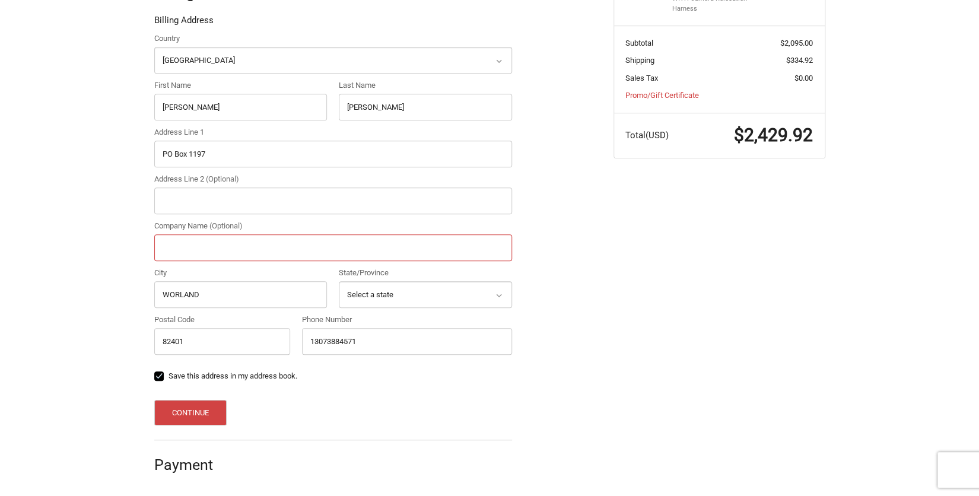
click at [170, 248] on input "Company Name (Optional)" at bounding box center [333, 247] width 358 height 27
type input "r"
type input "Rattlesnake Field Services, LLC"
click at [500, 297] on icon at bounding box center [499, 295] width 11 height 11
click at [497, 296] on icon at bounding box center [498, 296] width 5 height 4
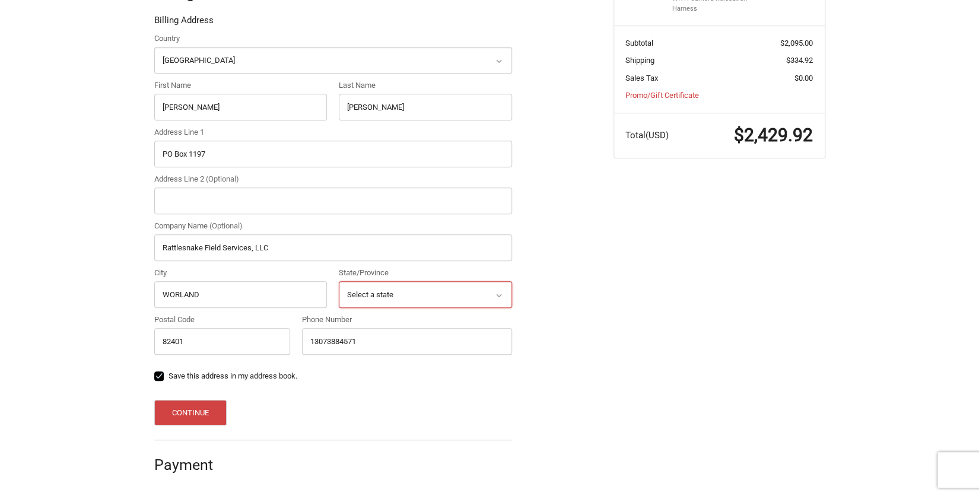
click at [369, 290] on select "Select a state Alabama Alaska American Samoa Arizona Arkansas Armed Forces Amer…" at bounding box center [425, 294] width 173 height 27
select select "WY"
click at [339, 281] on select "Select a state Alabama Alaska American Samoa Arizona Arkansas Armed Forces Amer…" at bounding box center [425, 294] width 173 height 27
click at [181, 413] on button "Continue" at bounding box center [190, 413] width 73 height 26
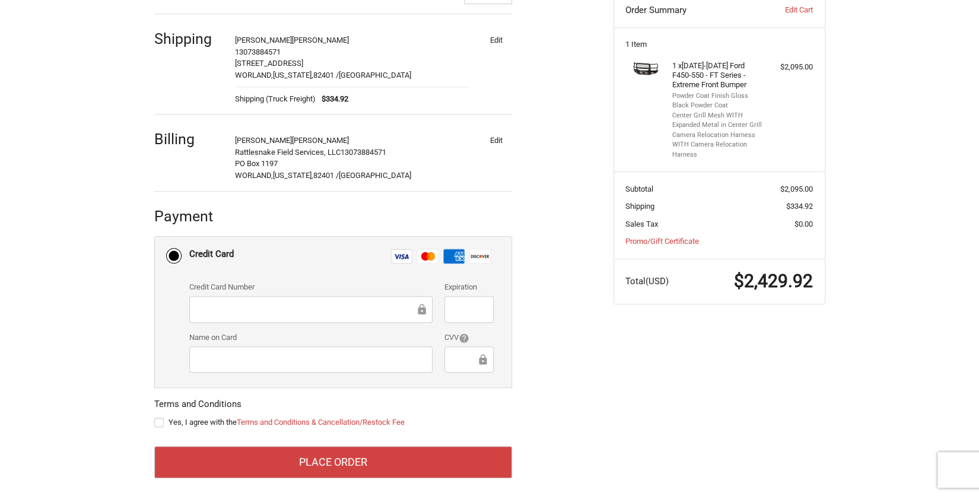
scroll to position [216, 0]
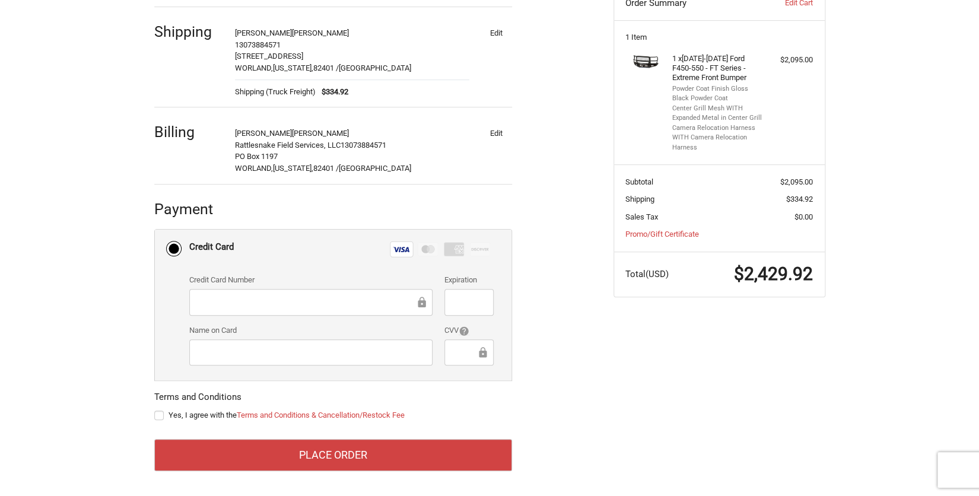
click at [157, 415] on label "Yes, I agree with the Terms and Conditions & Cancellation/Restock Fee" at bounding box center [333, 415] width 358 height 9
click at [155, 410] on input "Yes, I agree with the Terms and Conditions & Cancellation/Restock Fee" at bounding box center [154, 409] width 1 height 1
checkbox input "true"
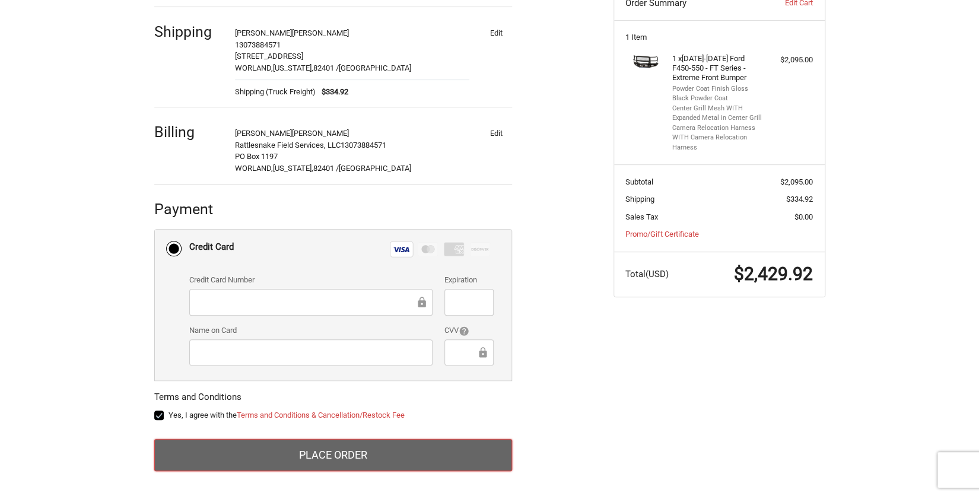
click at [301, 455] on button "Place Order" at bounding box center [333, 455] width 358 height 32
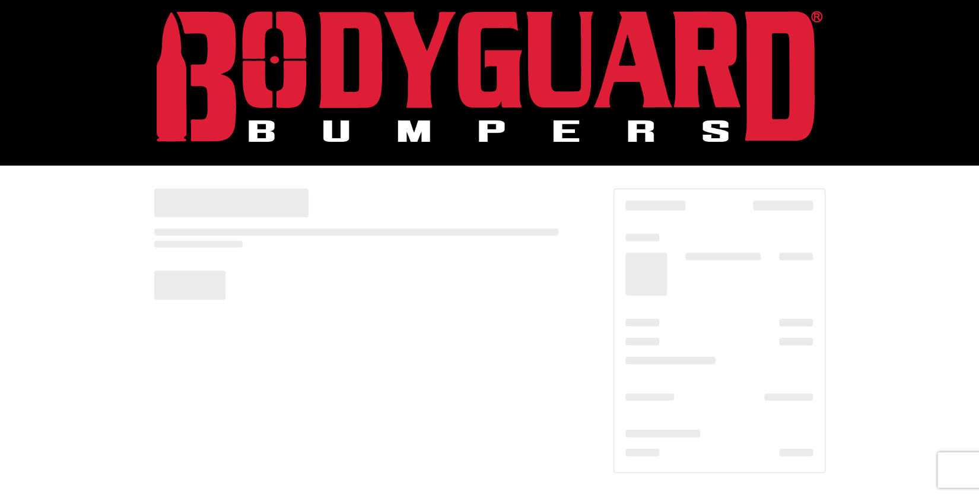
scroll to position [12, 0]
